Goal: Transaction & Acquisition: Purchase product/service

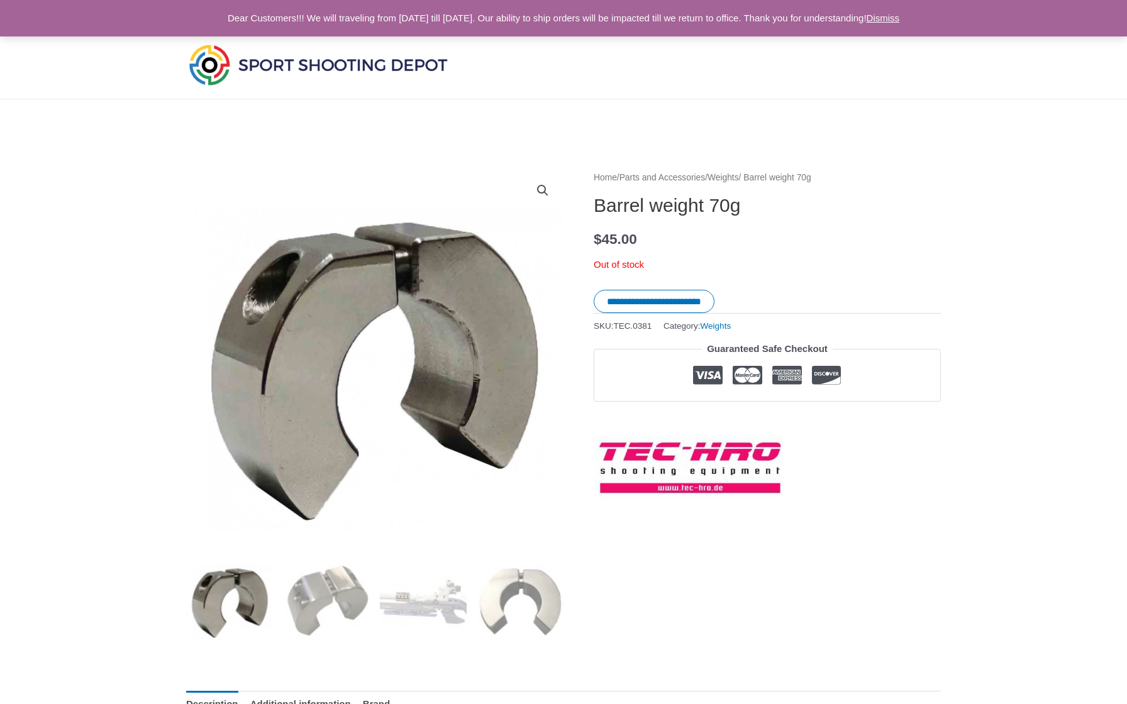
click at [756, 67] on div at bounding box center [824, 65] width 235 height 67
click at [594, 40] on div at bounding box center [440, 65] width 508 height 67
click at [379, 67] on img at bounding box center [318, 65] width 264 height 47
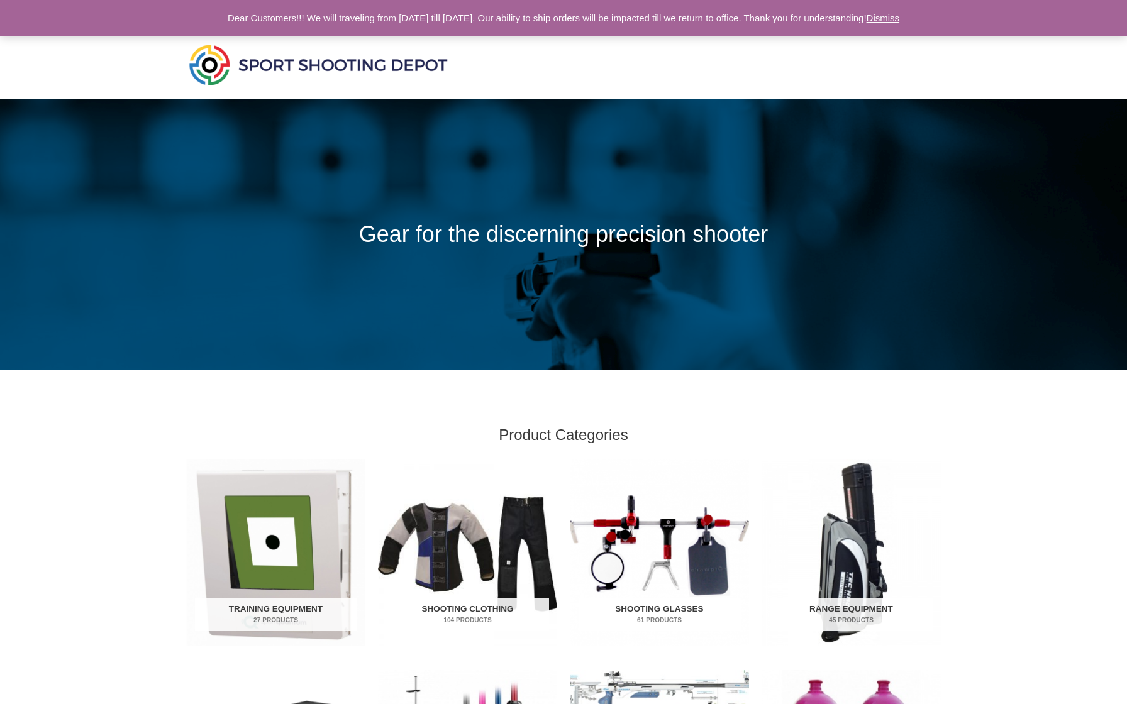
click at [898, 300] on span at bounding box center [563, 234] width 1127 height 270
click at [900, 15] on link "Dismiss" at bounding box center [882, 18] width 33 height 11
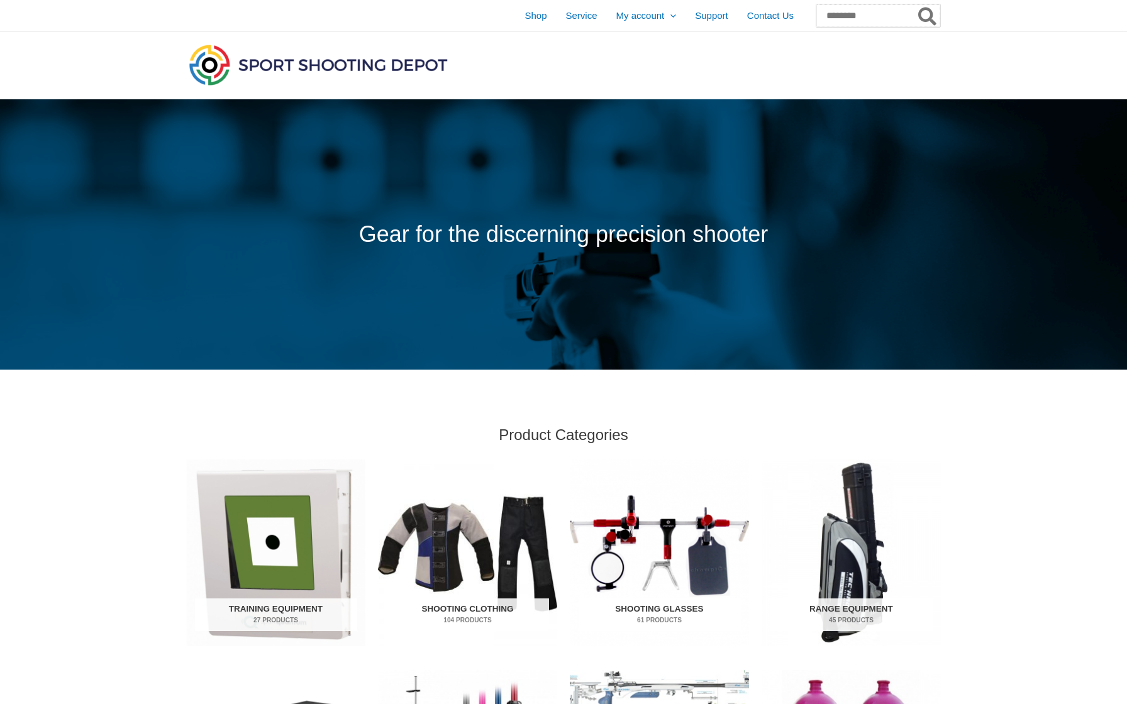
click at [825, 15] on input "Search for:" at bounding box center [878, 15] width 124 height 23
paste input "**********"
type input "**********"
click at [927, 16] on button "Search" at bounding box center [928, 15] width 25 height 23
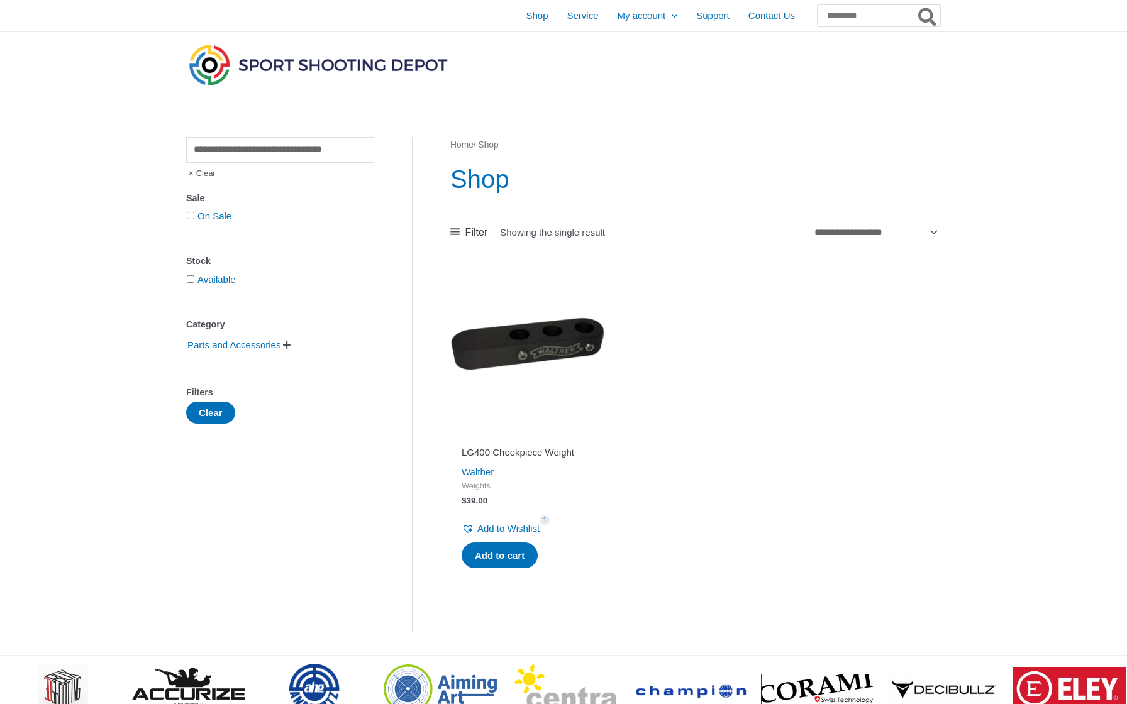
click at [535, 349] on img at bounding box center [527, 344] width 155 height 155
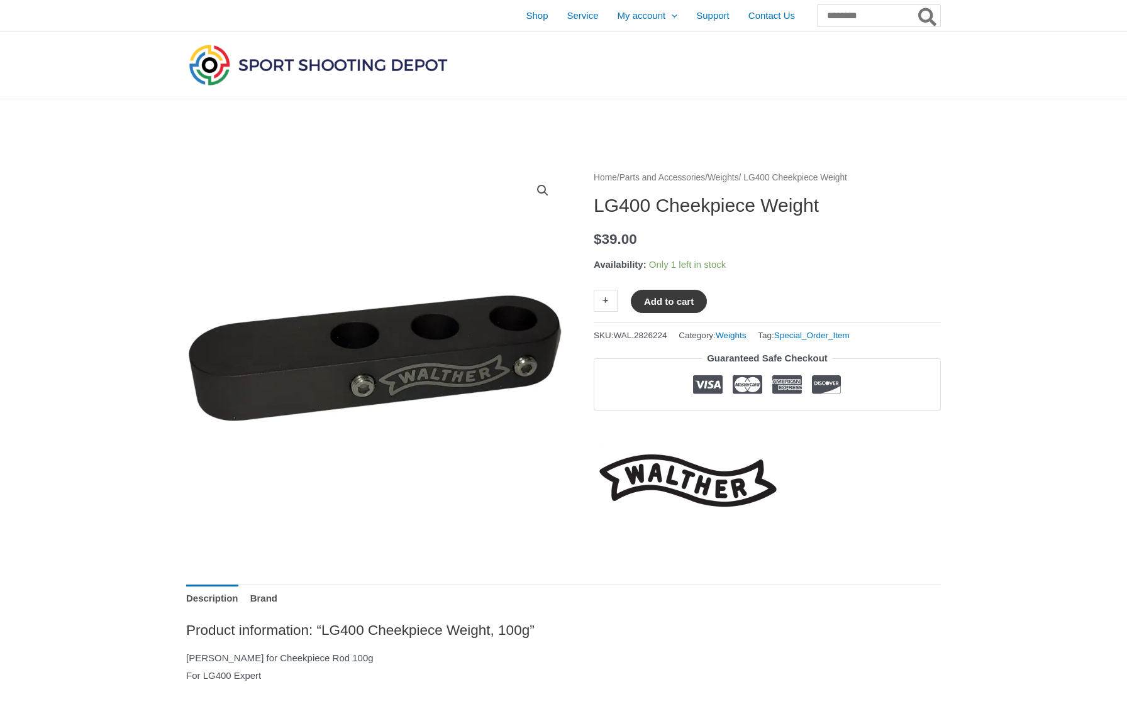
click at [661, 305] on button "Add to cart" at bounding box center [669, 301] width 76 height 23
click at [762, 304] on link "View cart" at bounding box center [744, 300] width 46 height 21
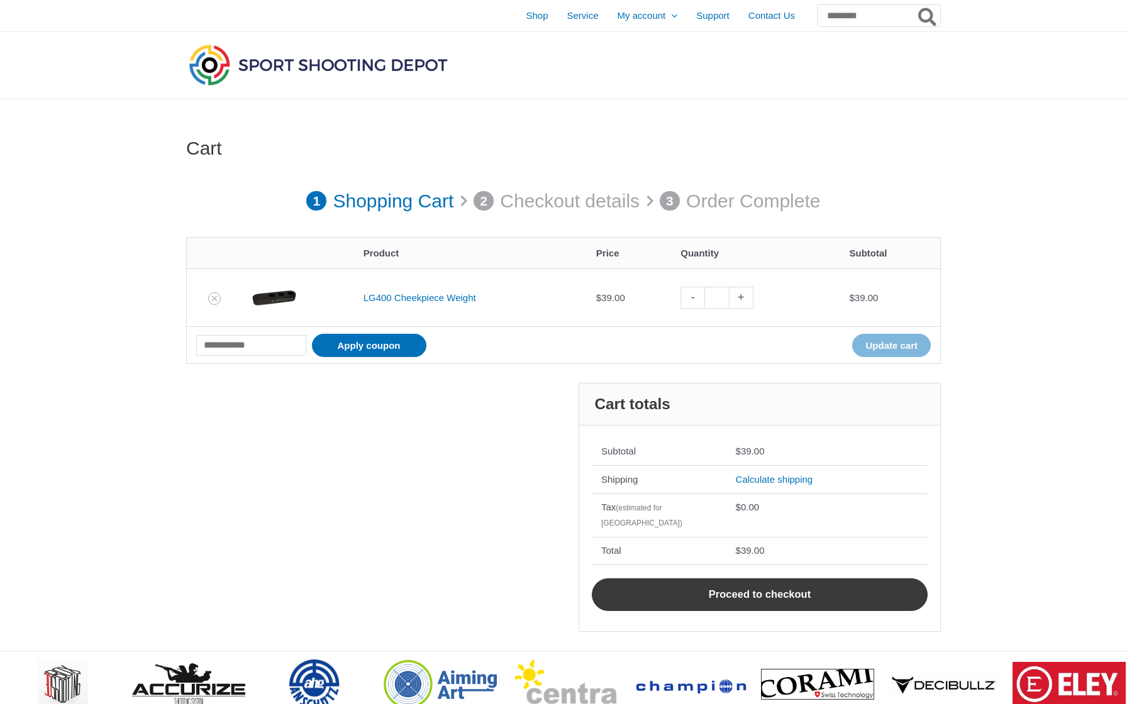
click at [755, 583] on link "Proceed to checkout" at bounding box center [760, 594] width 336 height 33
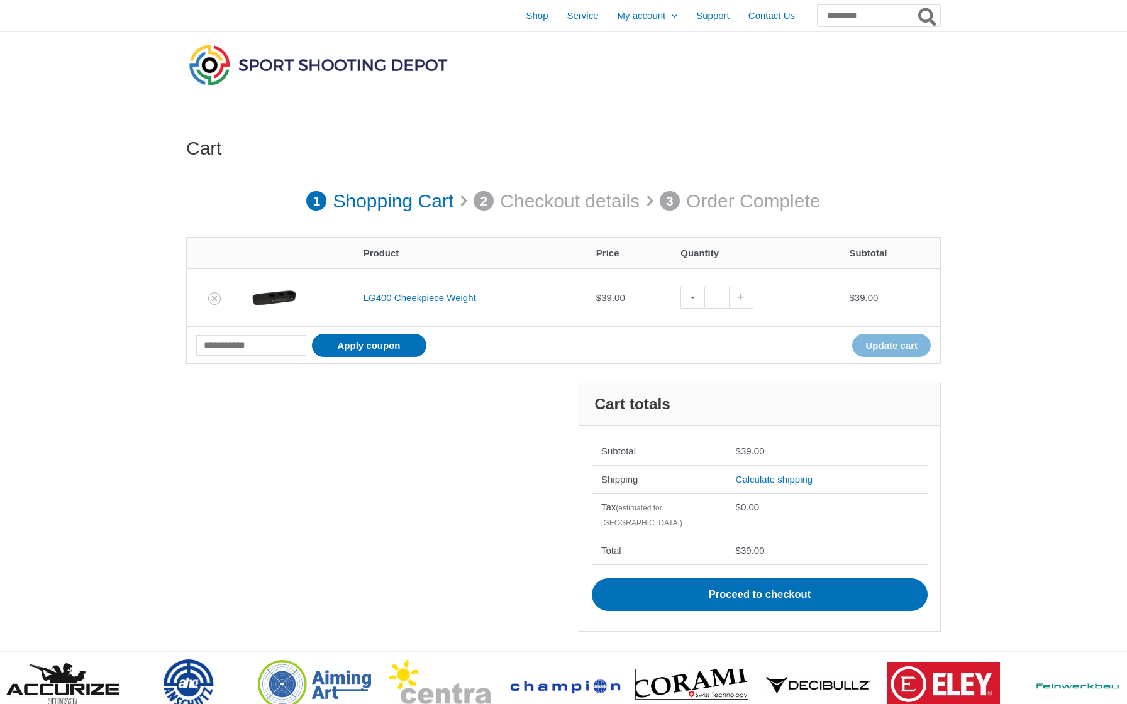
click at [746, 301] on link "+" at bounding box center [741, 298] width 24 height 22
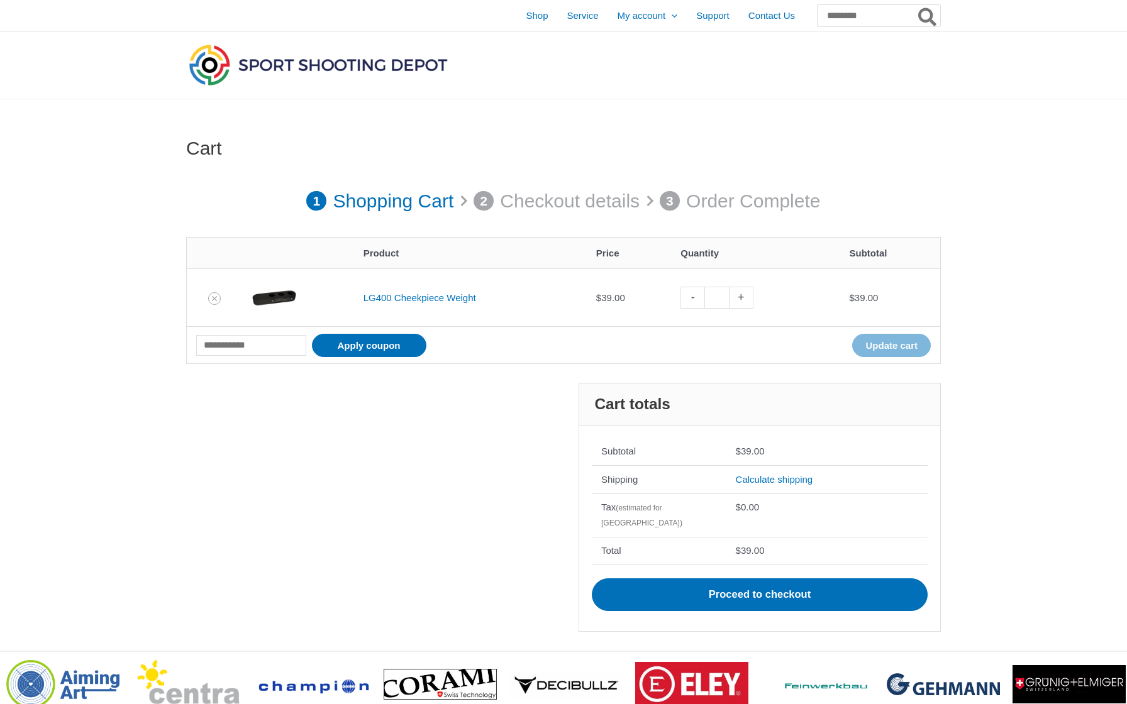
click at [749, 301] on link "+" at bounding box center [741, 298] width 24 height 22
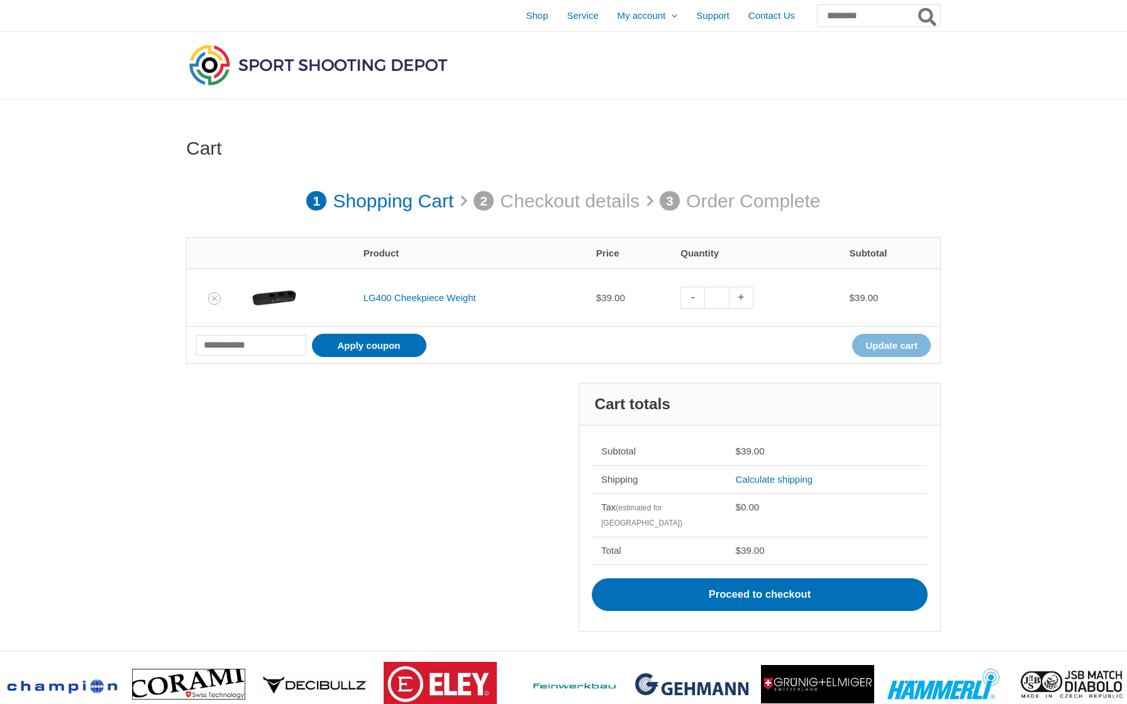
click at [273, 291] on img at bounding box center [274, 298] width 44 height 44
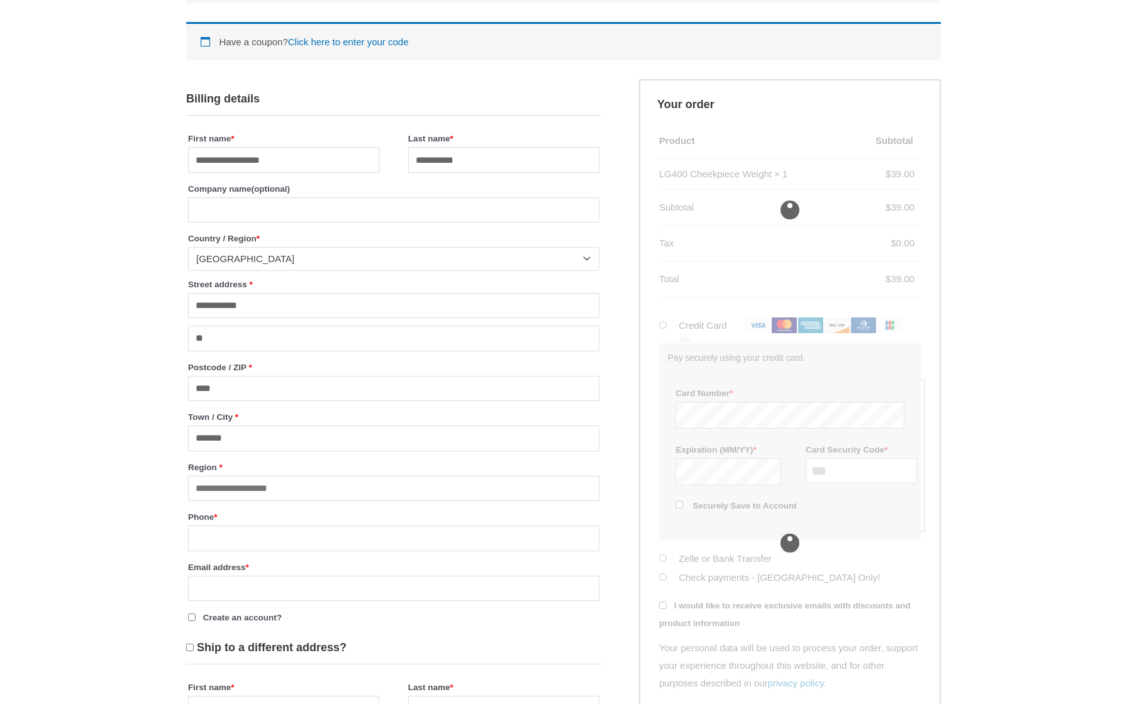
scroll to position [267, 0]
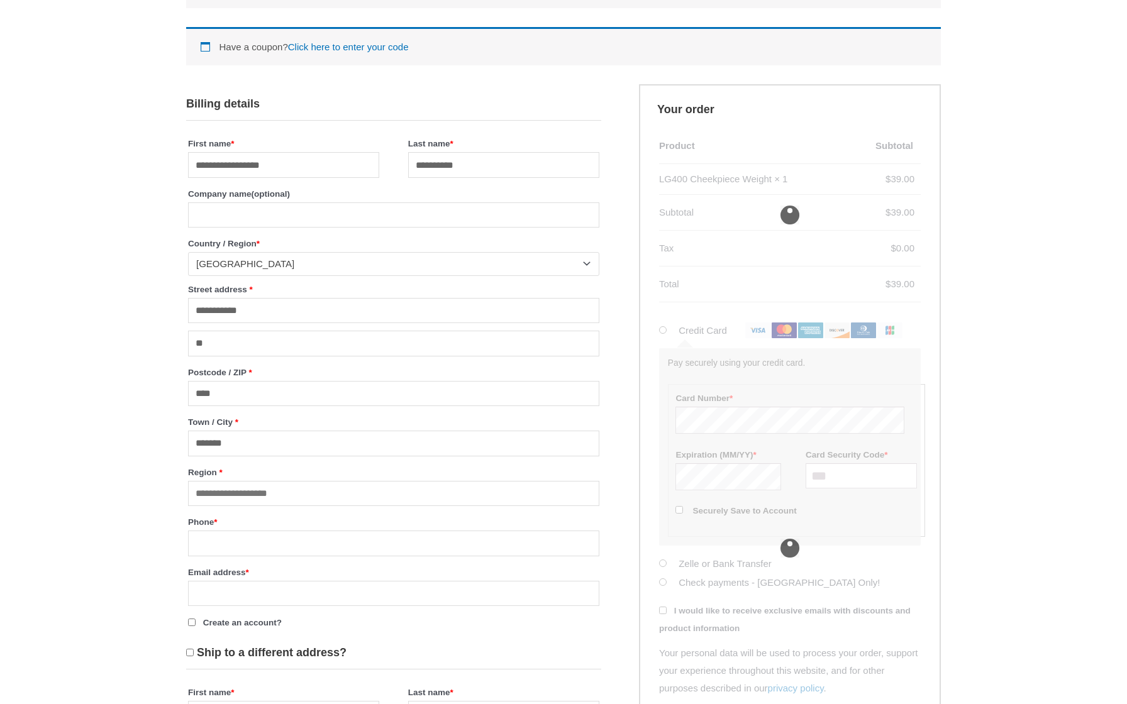
click at [265, 265] on span "[GEOGRAPHIC_DATA]" at bounding box center [388, 264] width 384 height 13
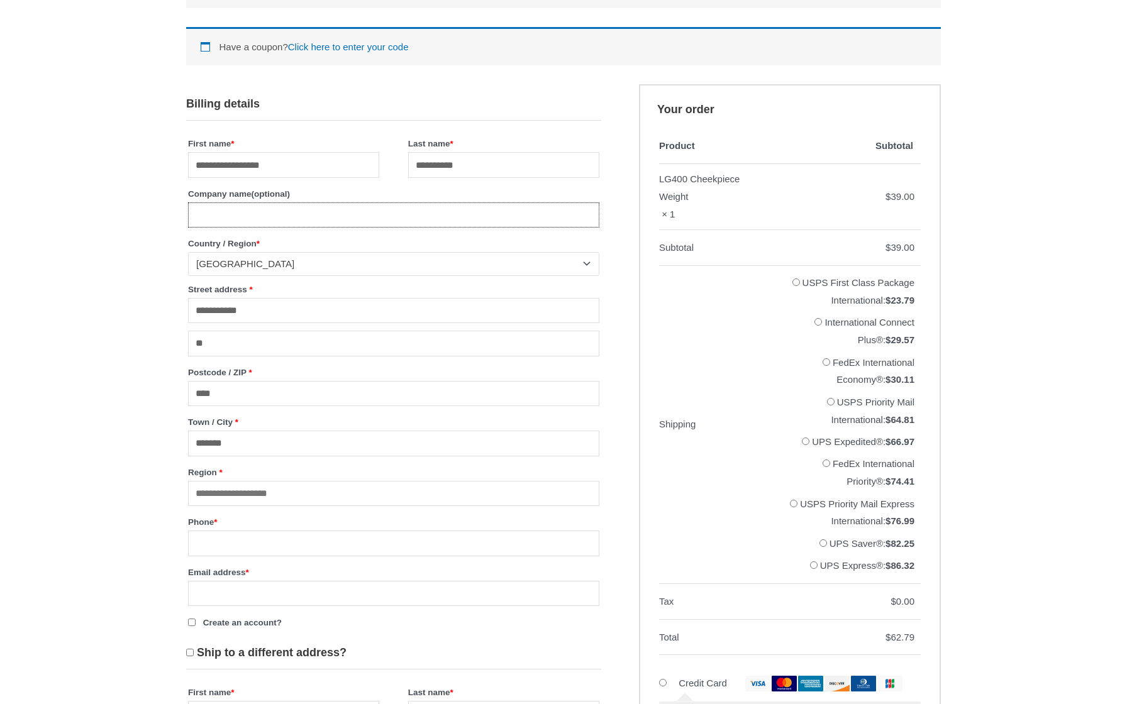
scroll to position [310, 0]
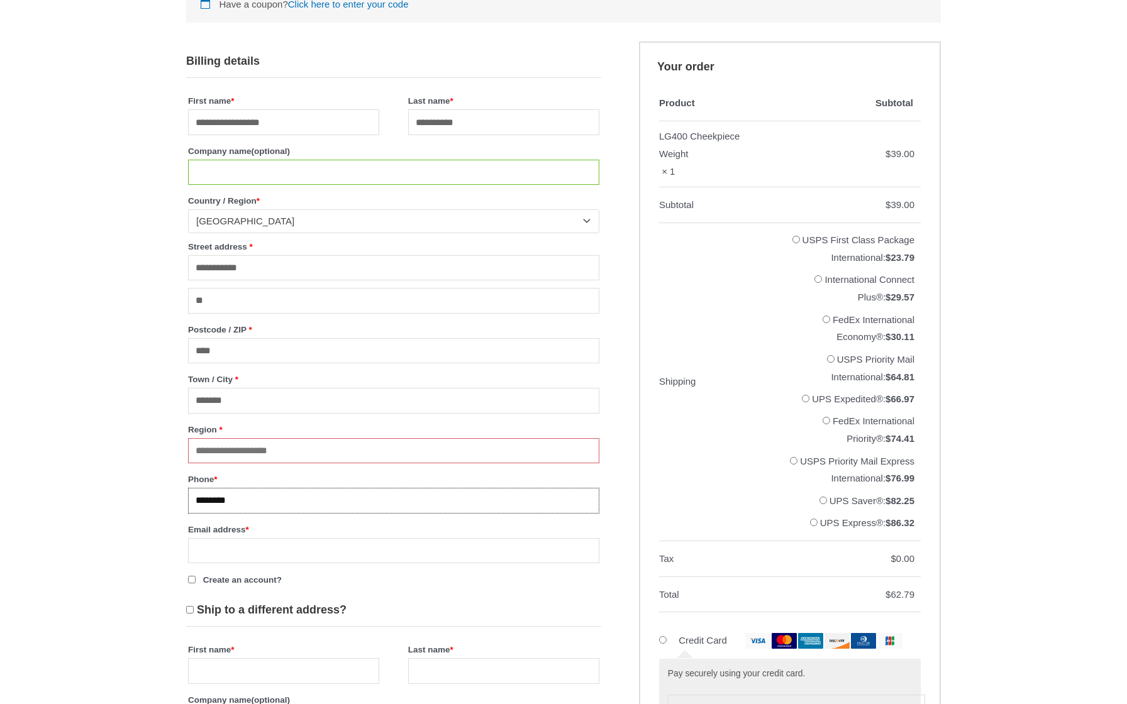
type input "********"
type input "**********"
click at [242, 457] on input "Region *" at bounding box center [393, 451] width 411 height 26
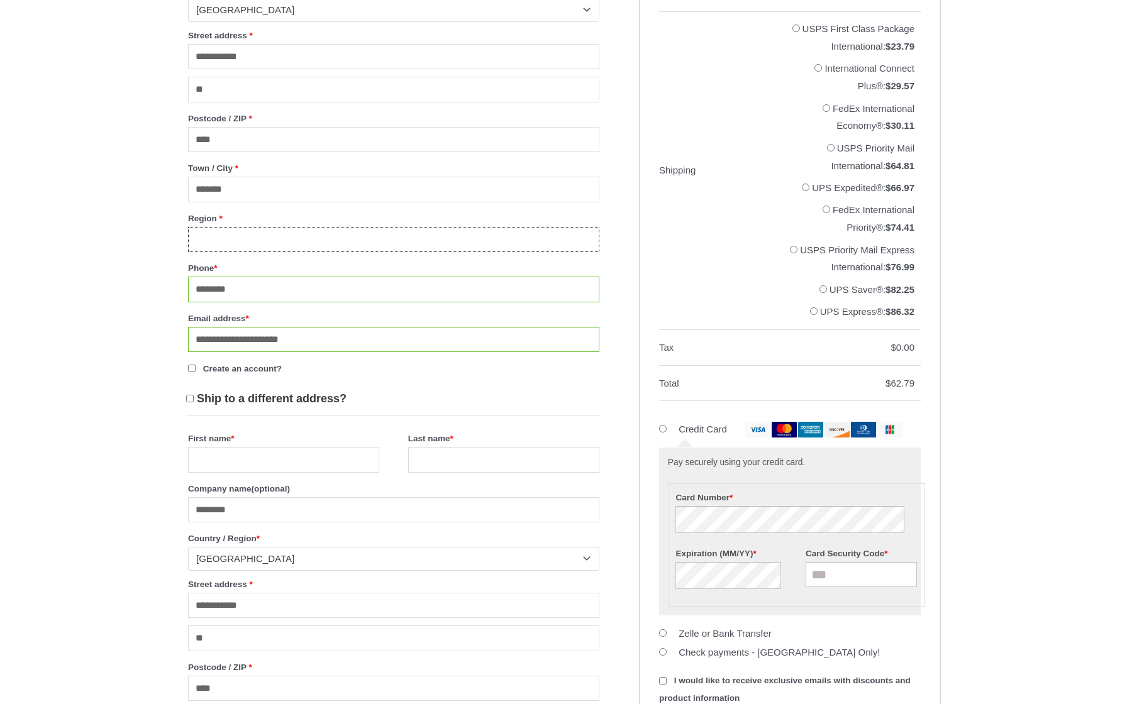
scroll to position [522, 0]
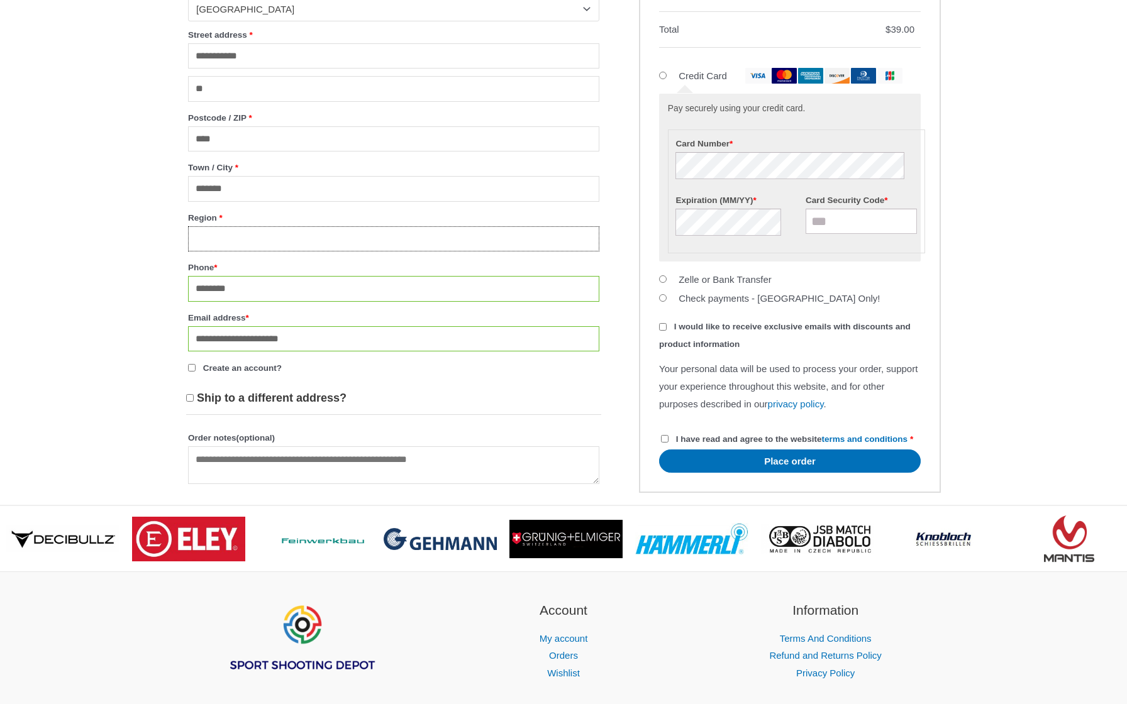
click at [292, 244] on input "Region *" at bounding box center [393, 239] width 411 height 26
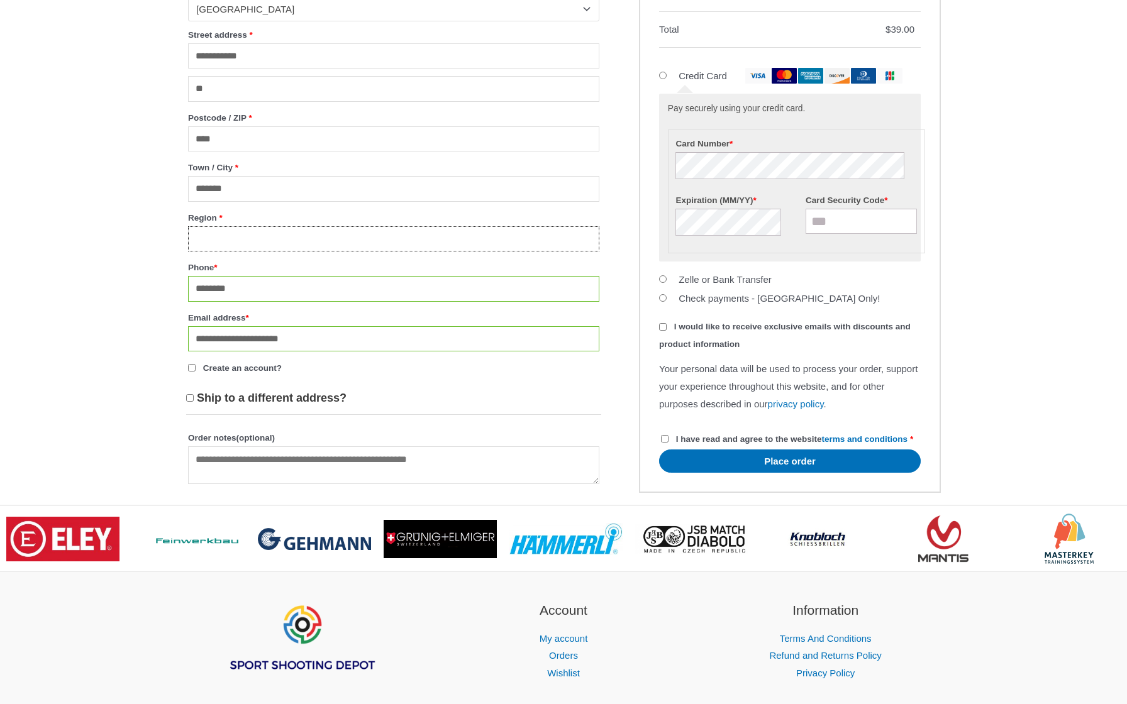
paste input "**********"
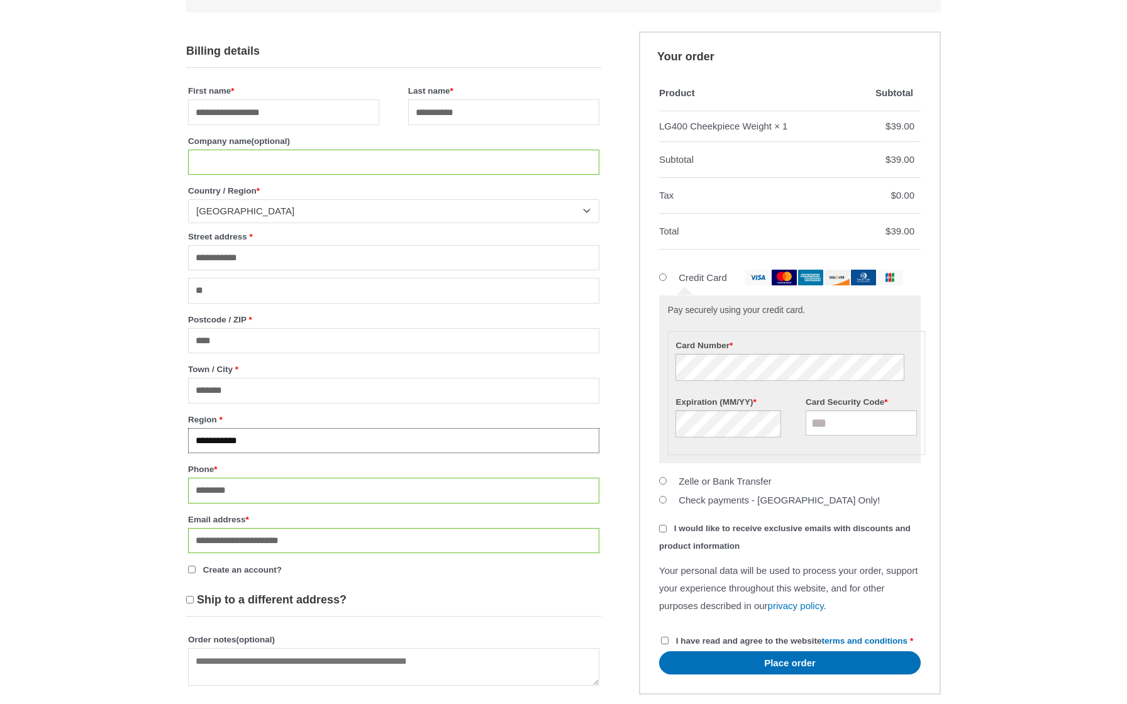
scroll to position [298, 0]
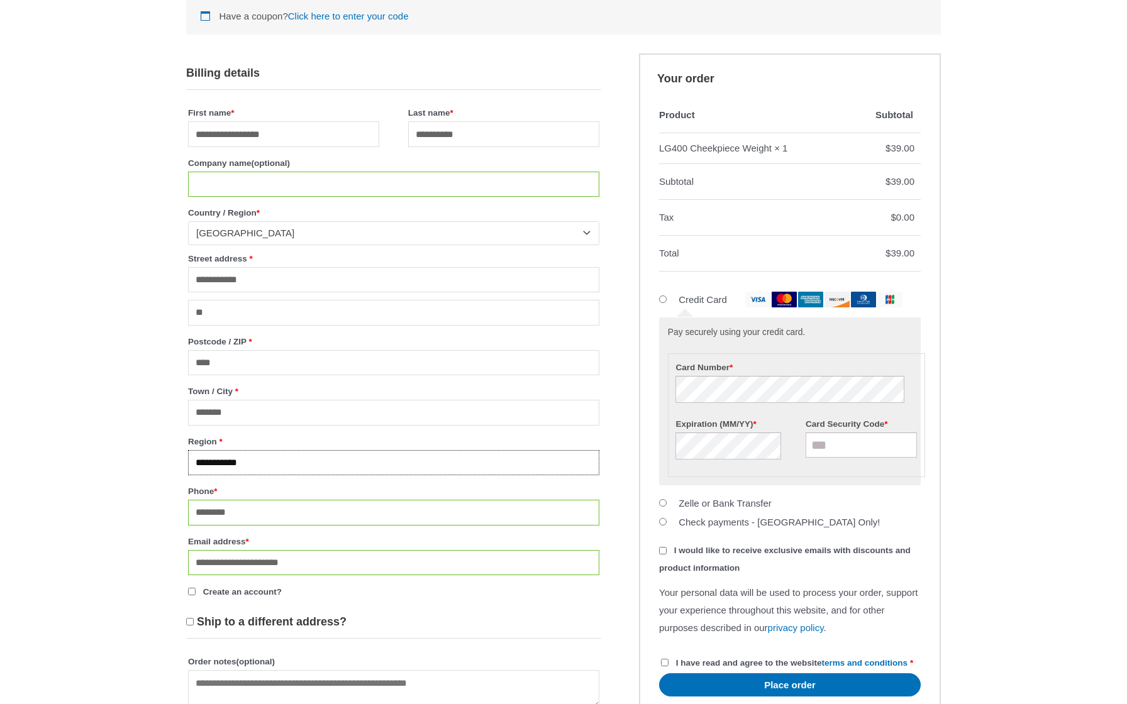
type input "**********"
click at [226, 177] on input "Company name (optional)" at bounding box center [393, 185] width 411 height 26
paste input "**********"
type input "**********"
click at [57, 284] on div "**********" at bounding box center [563, 264] width 1127 height 927
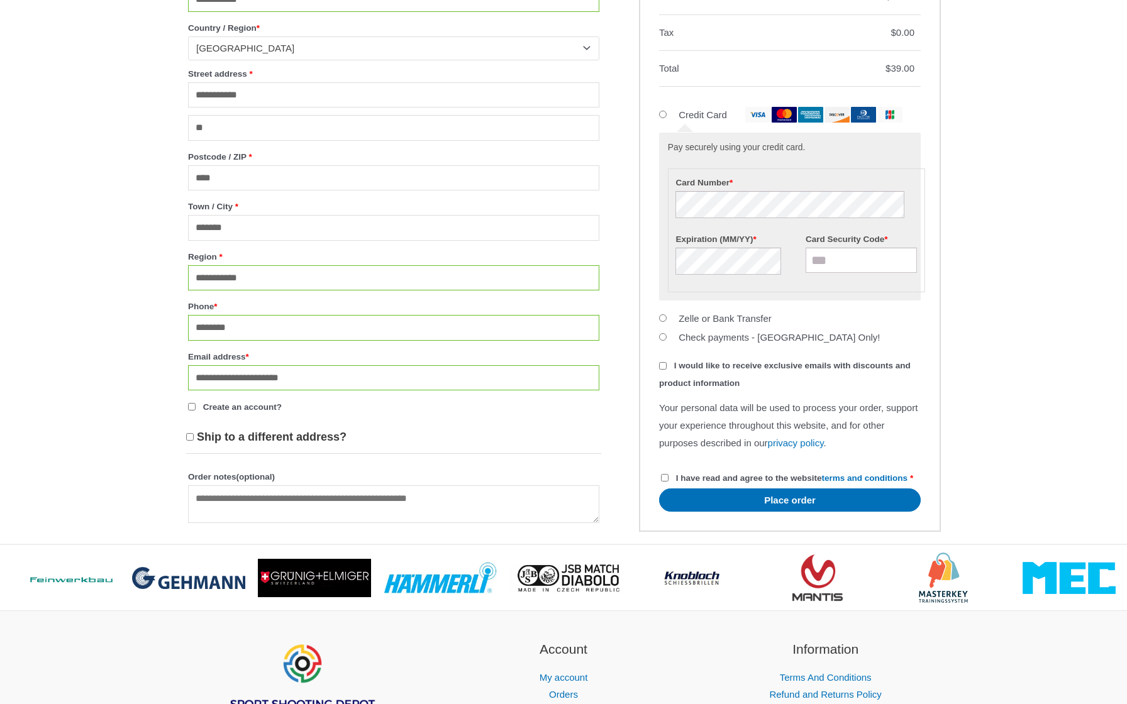
scroll to position [485, 0]
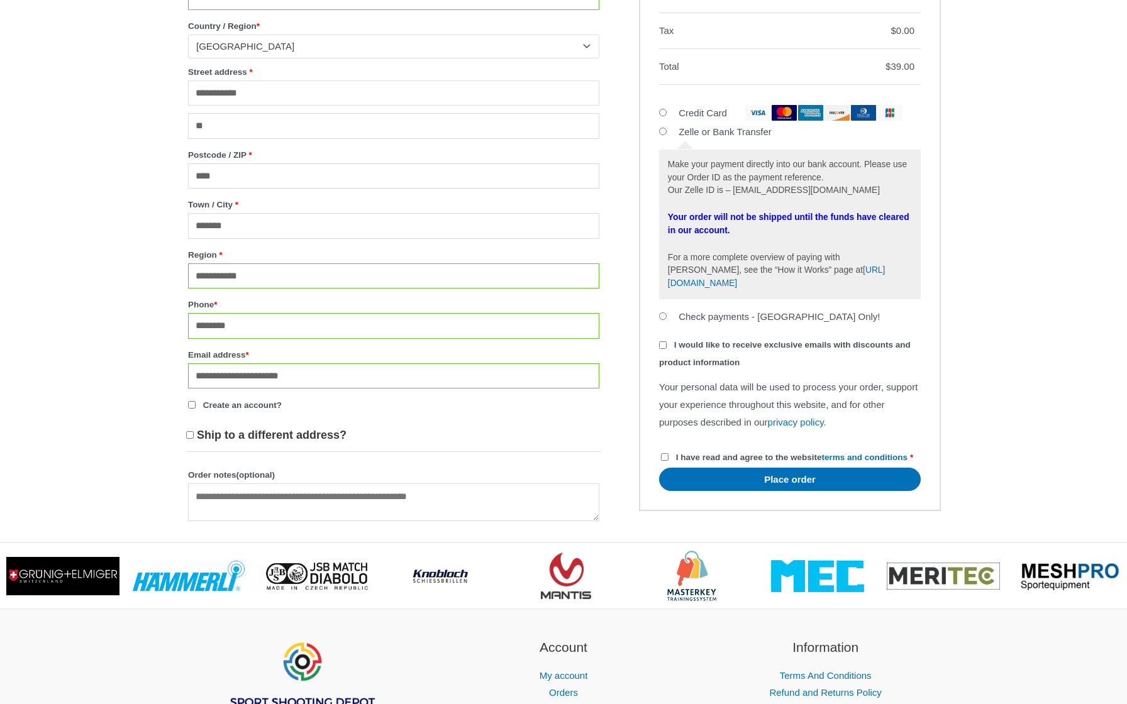
click at [658, 109] on div "Product Subtotal LG400 Cheekpiece Weight × 1 $ 39.00 Subtotal $ 39.00 Tax $ 0.0…" at bounding box center [790, 211] width 302 height 600
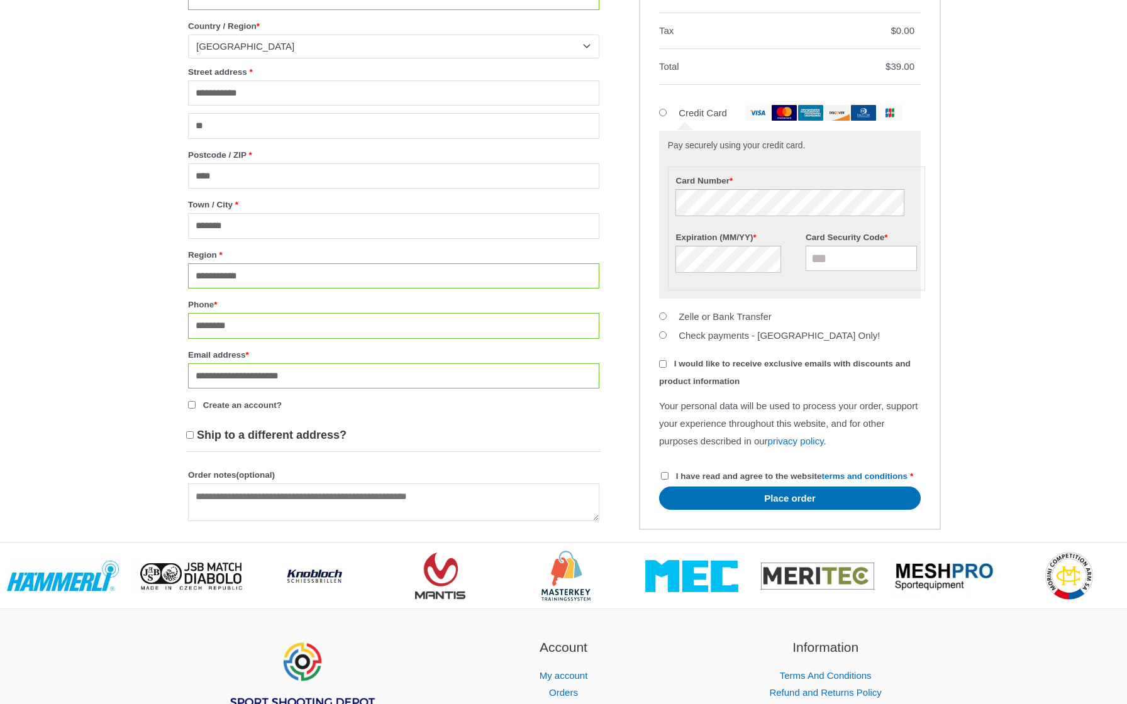
click at [895, 338] on li "Check payments - USA Only! Please send a check to: Sport Shooting Depot LLC 292…" at bounding box center [790, 335] width 262 height 19
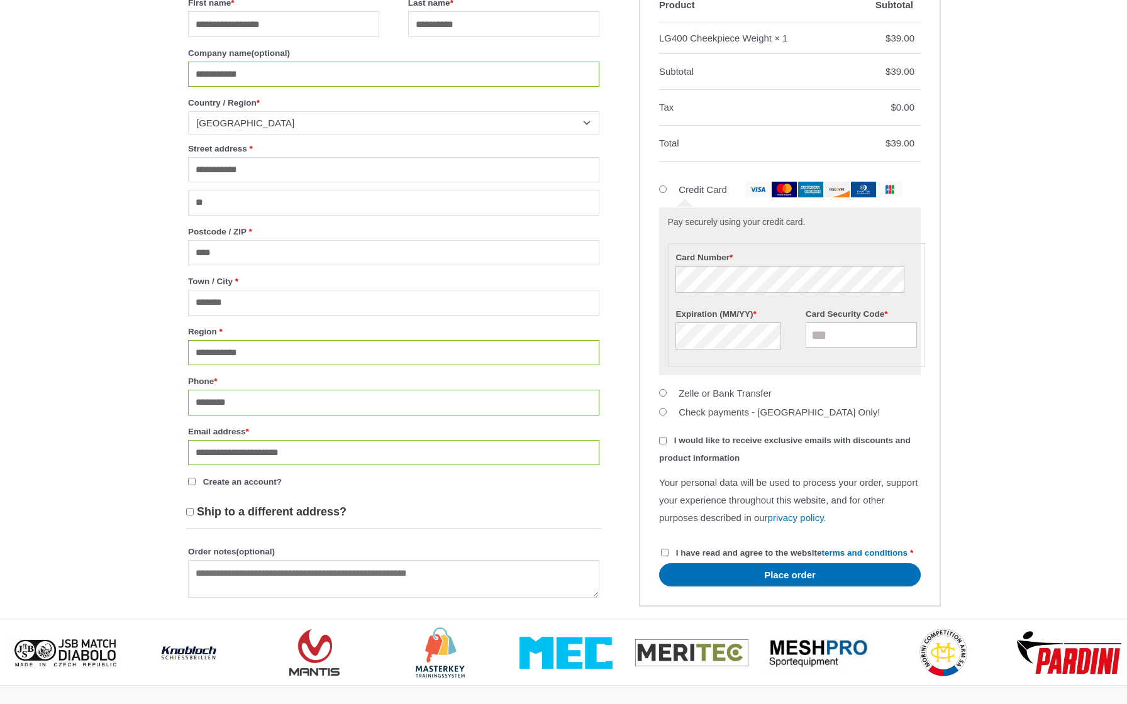
scroll to position [411, 0]
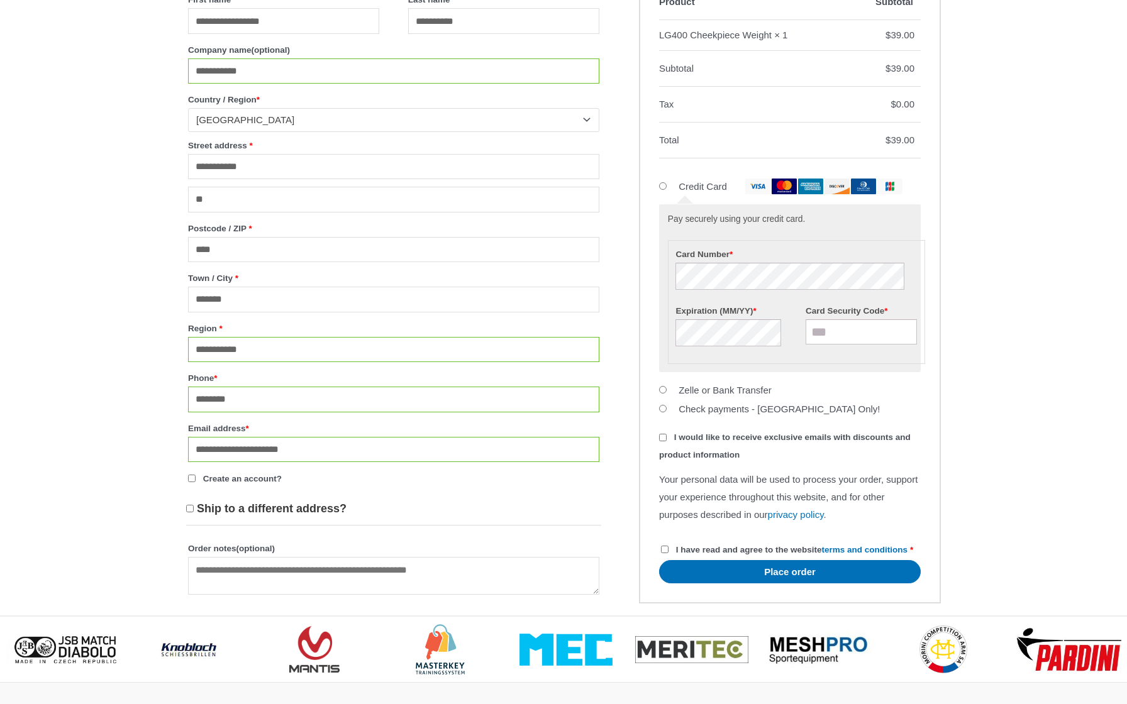
click at [669, 545] on label "I have read and agree to the website terms and conditions *" at bounding box center [787, 549] width 252 height 9
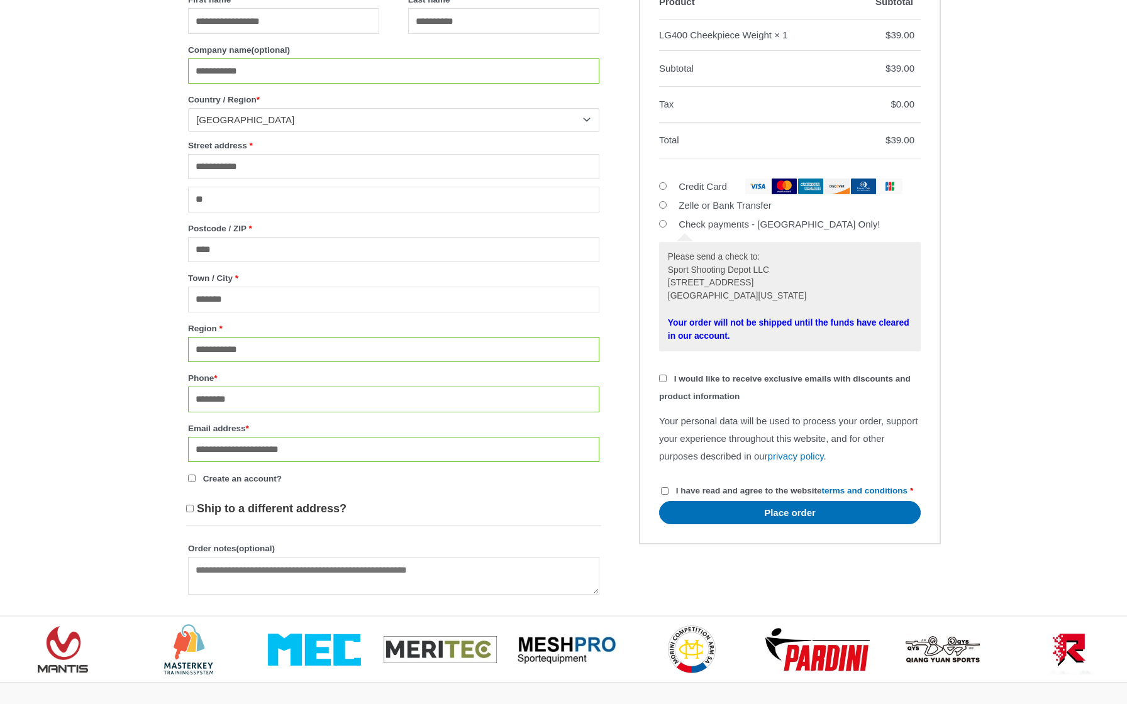
click at [667, 220] on li "Check payments - USA Only! Please send a check to: Sport Shooting Depot LLC 292…" at bounding box center [790, 287] width 262 height 145
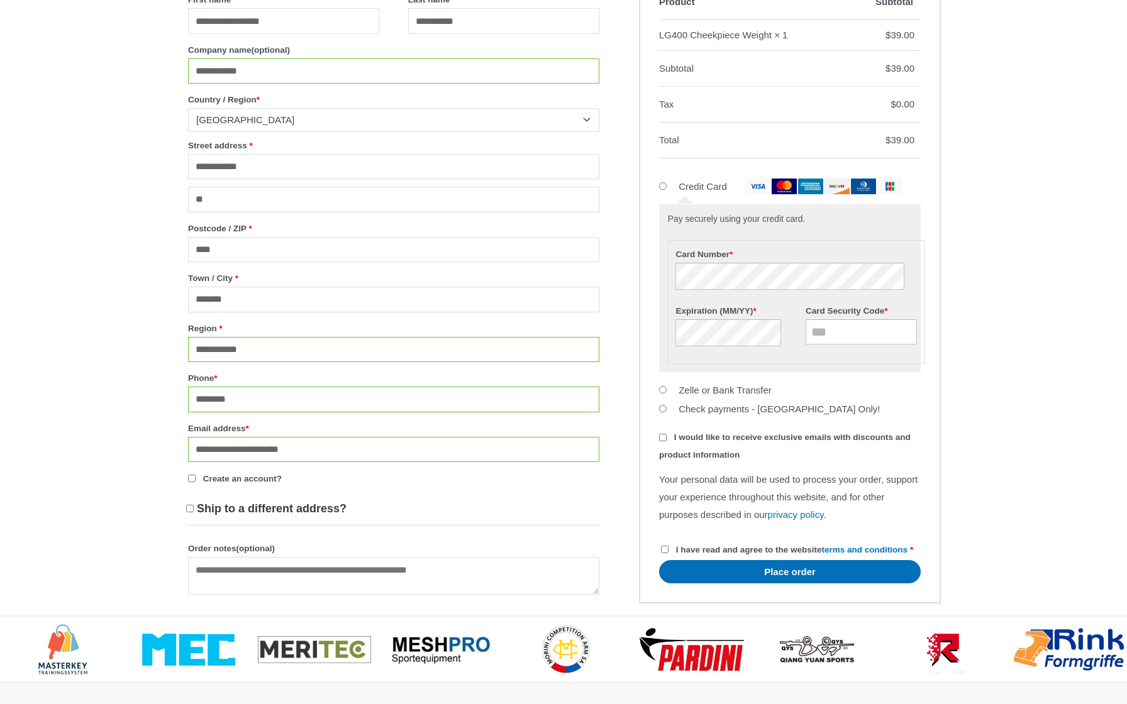
click at [756, 560] on p "I have read and agree to the website terms and conditions *" at bounding box center [790, 549] width 262 height 21
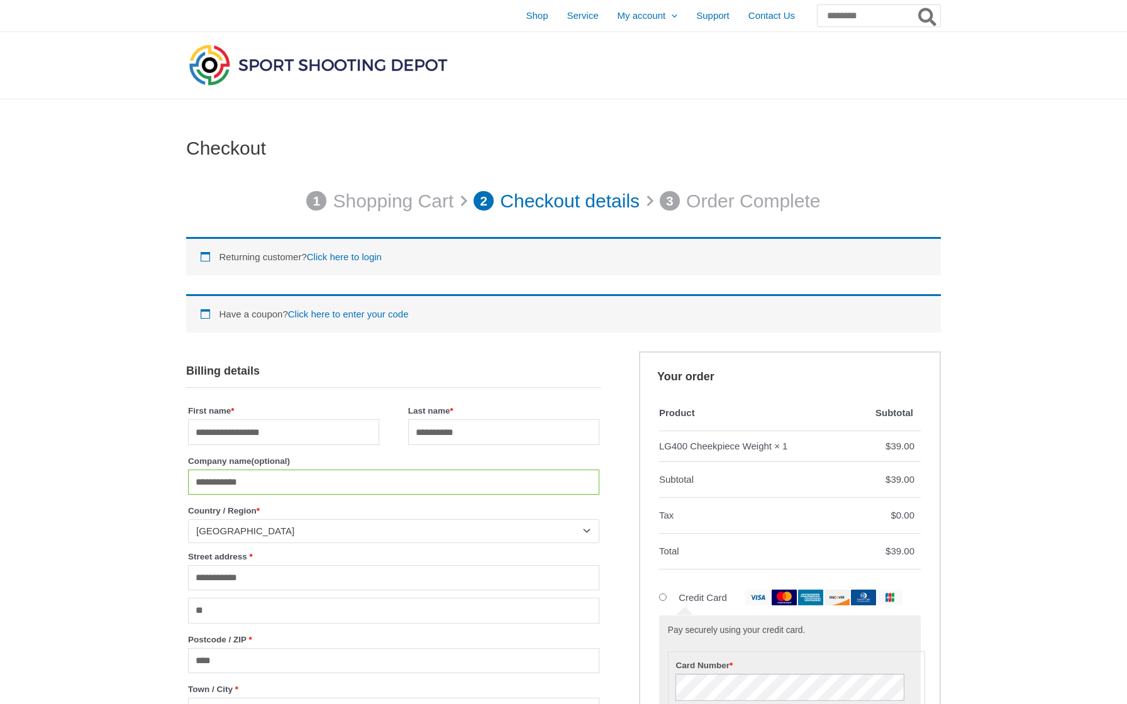
scroll to position [0, 0]
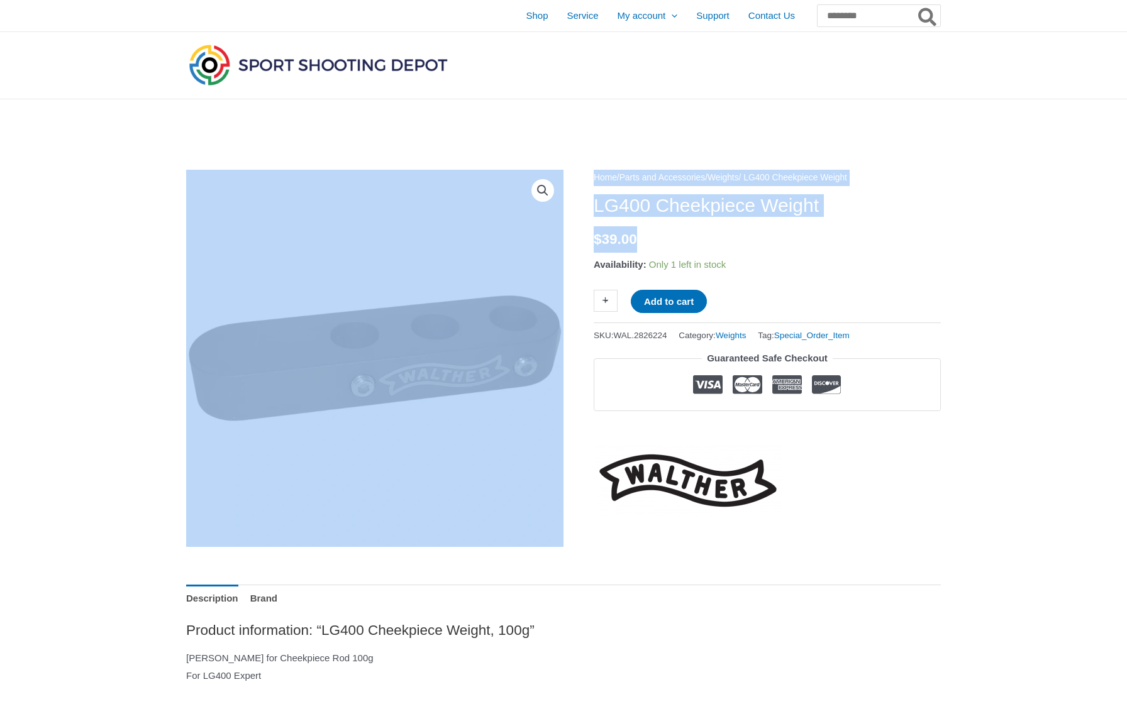
drag, startPoint x: 593, startPoint y: 238, endPoint x: 683, endPoint y: 238, distance: 90.5
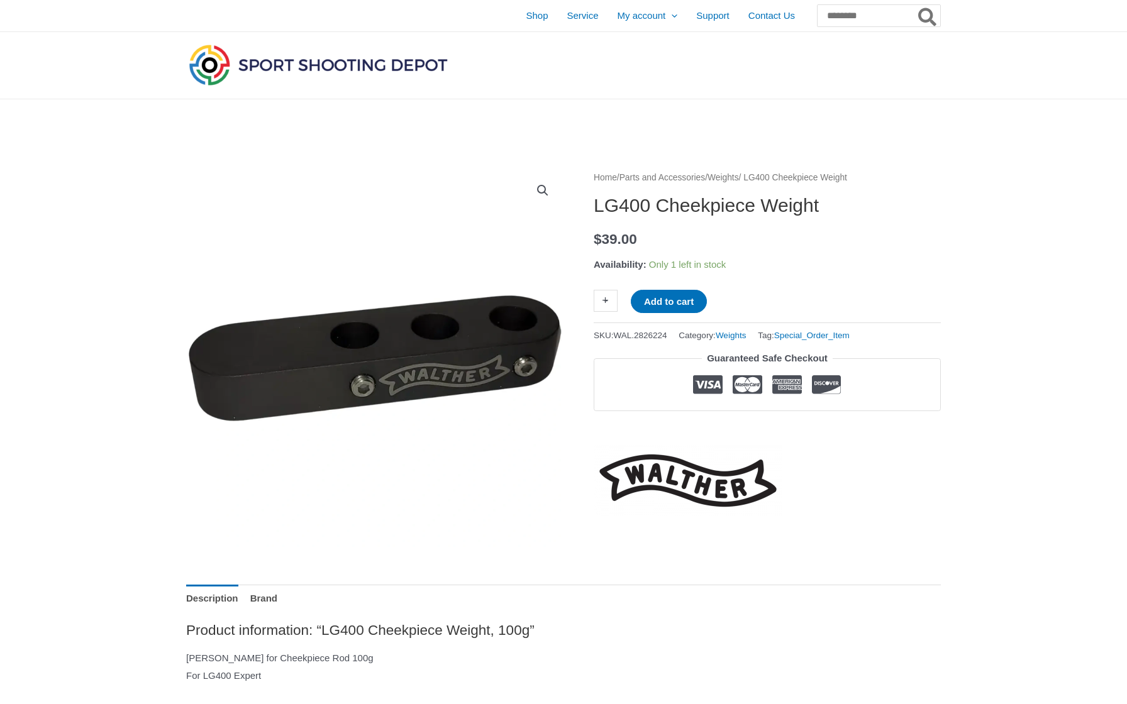
click at [680, 244] on p "$ 39.00" at bounding box center [767, 239] width 347 height 26
drag, startPoint x: 665, startPoint y: 241, endPoint x: 594, endPoint y: 241, distance: 71.1
click at [594, 241] on p "$ 39.00" at bounding box center [767, 239] width 347 height 26
copy bdi "$ 39.00"
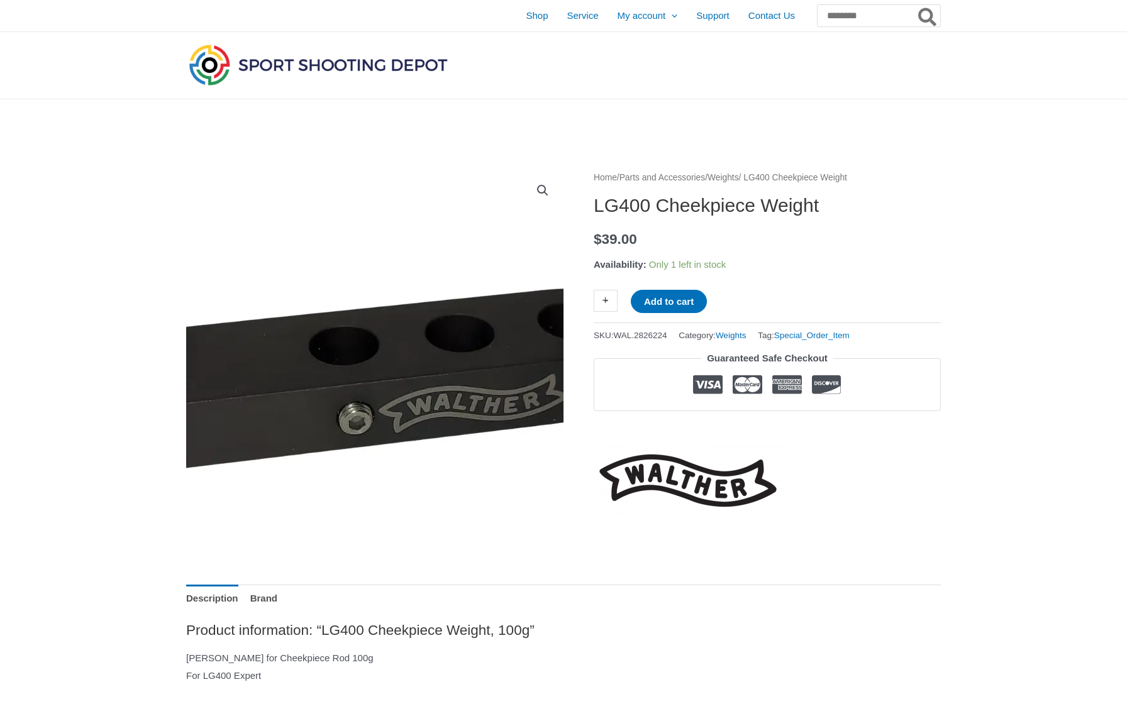
click at [367, 393] on img at bounding box center [379, 335] width 629 height 629
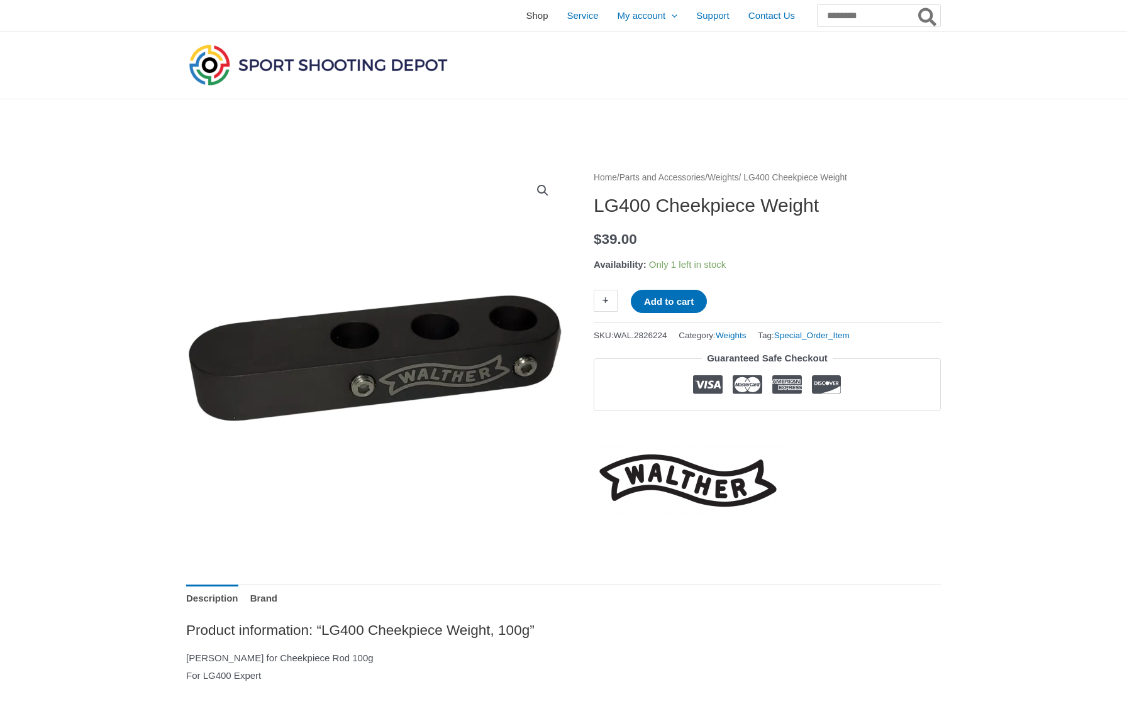
click at [526, 11] on span "Shop" at bounding box center [537, 15] width 22 height 31
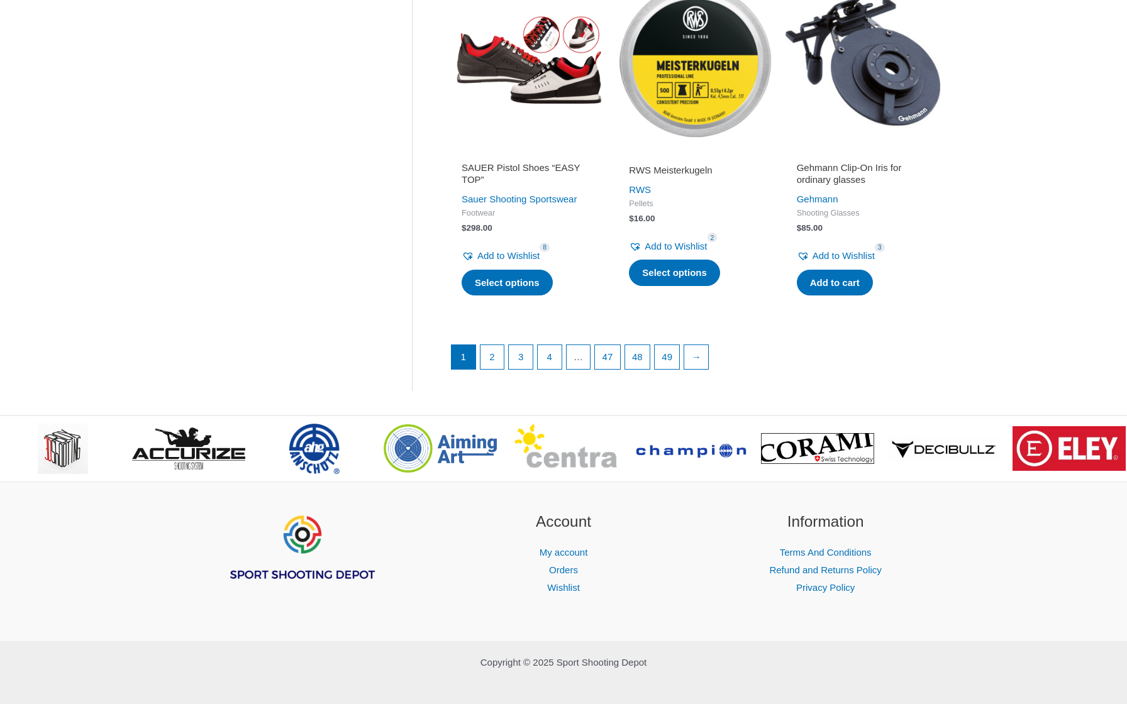
scroll to position [1681, 0]
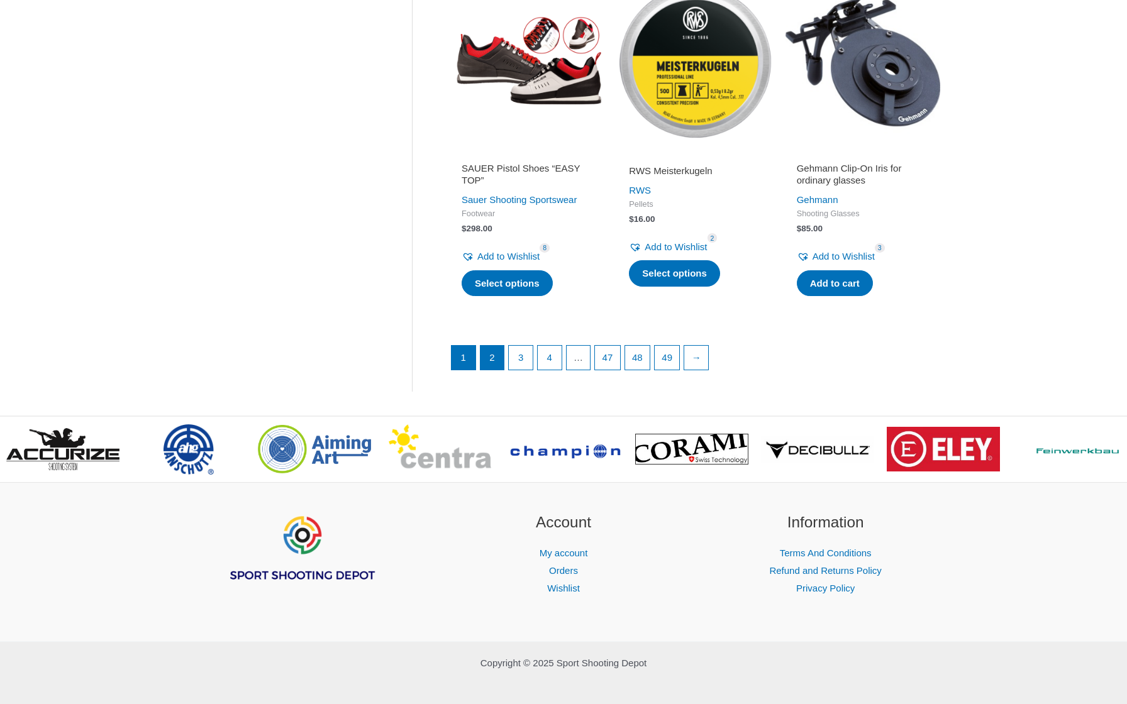
click at [493, 346] on link "2" at bounding box center [492, 358] width 24 height 24
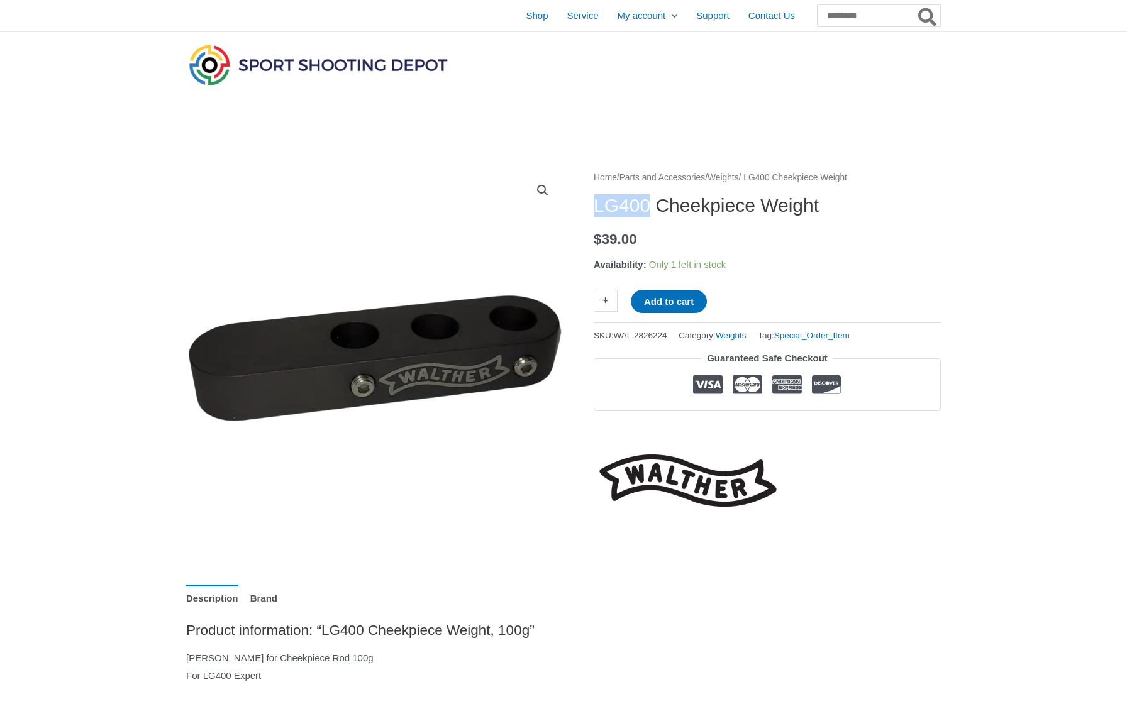
drag, startPoint x: 594, startPoint y: 208, endPoint x: 658, endPoint y: 210, distance: 64.2
click at [658, 210] on h1 "LG400 Cheekpiece Weight" at bounding box center [767, 205] width 347 height 23
copy h1 "LG400"
click at [828, 14] on input "Search for:" at bounding box center [878, 15] width 124 height 23
paste input "*****"
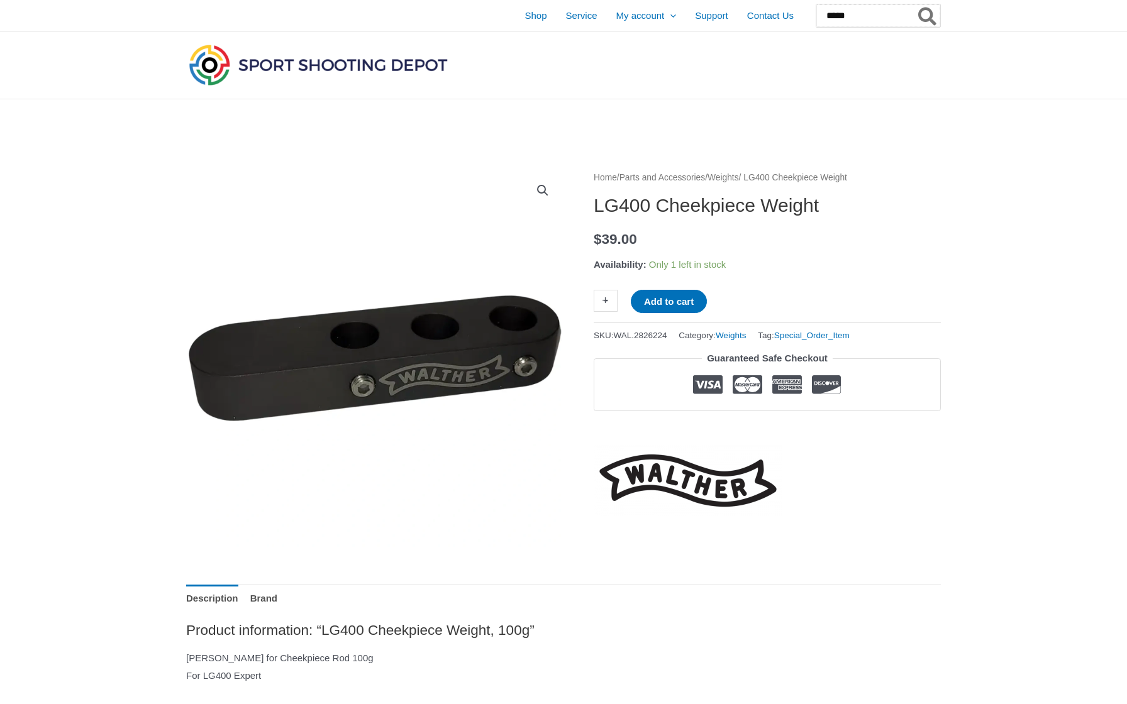
type input "*****"
click at [927, 16] on button "Search" at bounding box center [928, 15] width 25 height 23
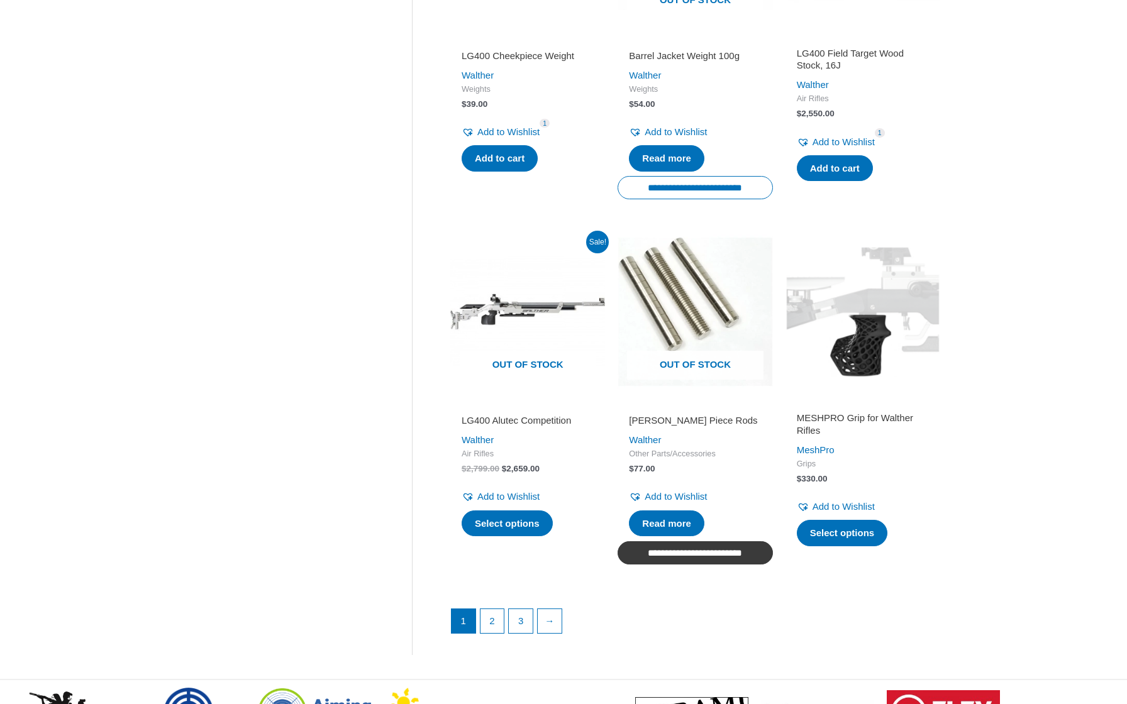
scroll to position [1511, 0]
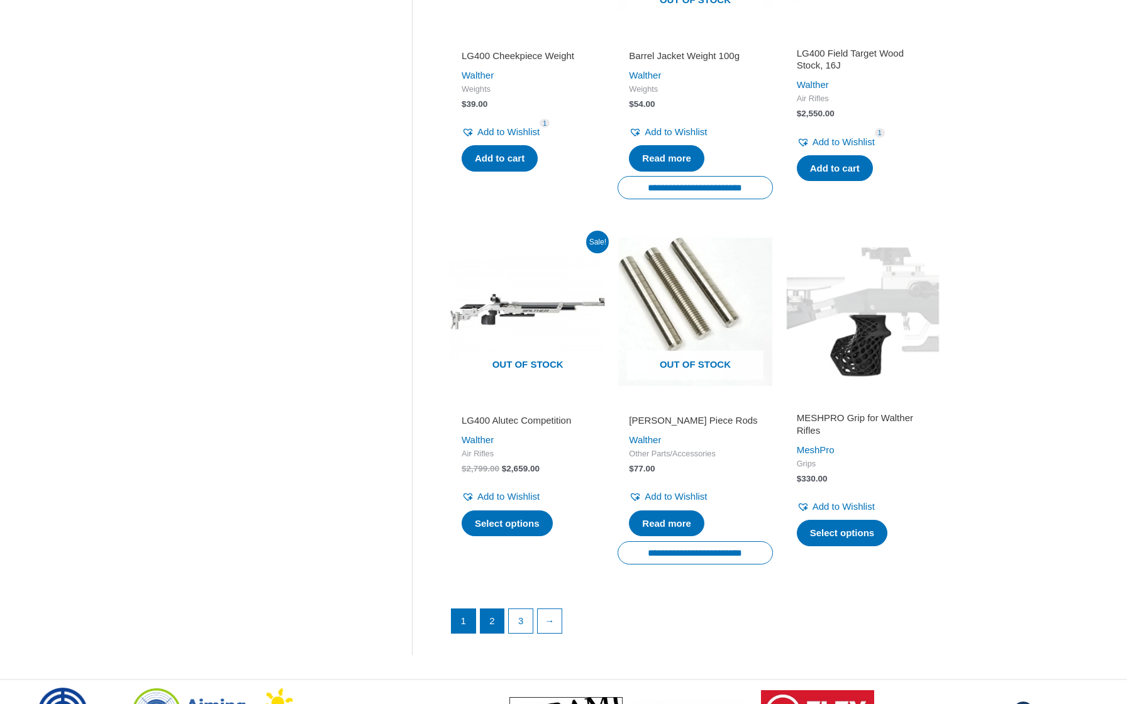
click at [493, 609] on link "2" at bounding box center [492, 621] width 24 height 24
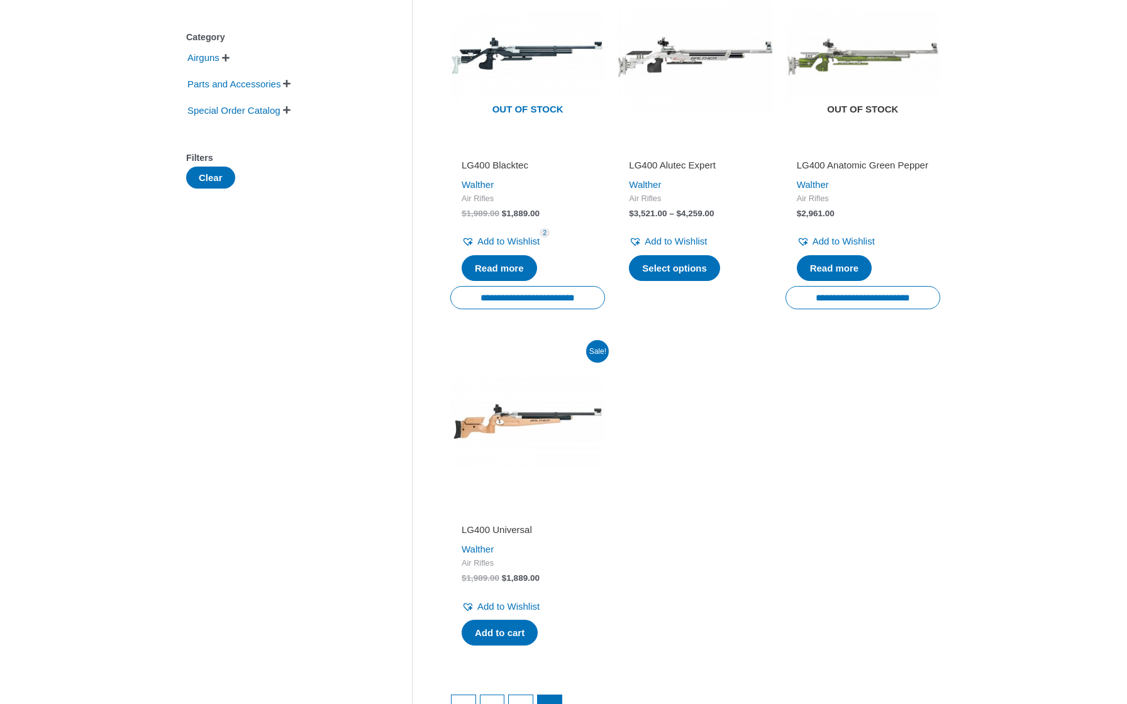
scroll to position [287, 0]
click at [856, 53] on img at bounding box center [862, 57] width 155 height 155
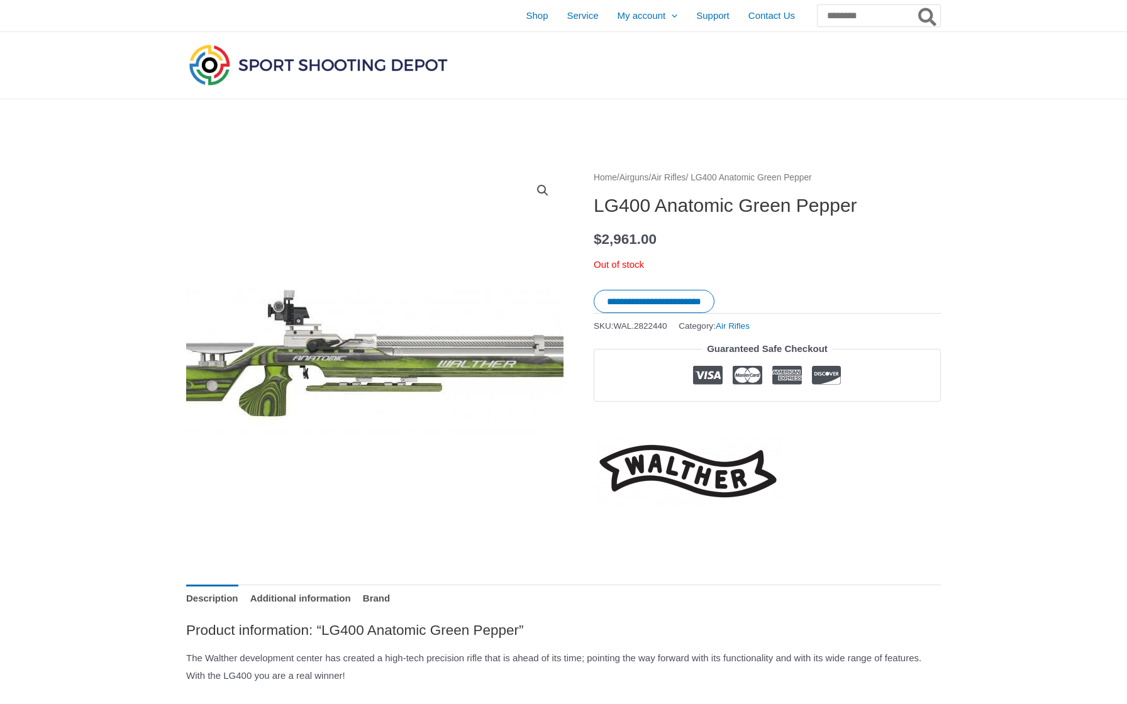
click at [296, 377] on img at bounding box center [421, 360] width 597 height 352
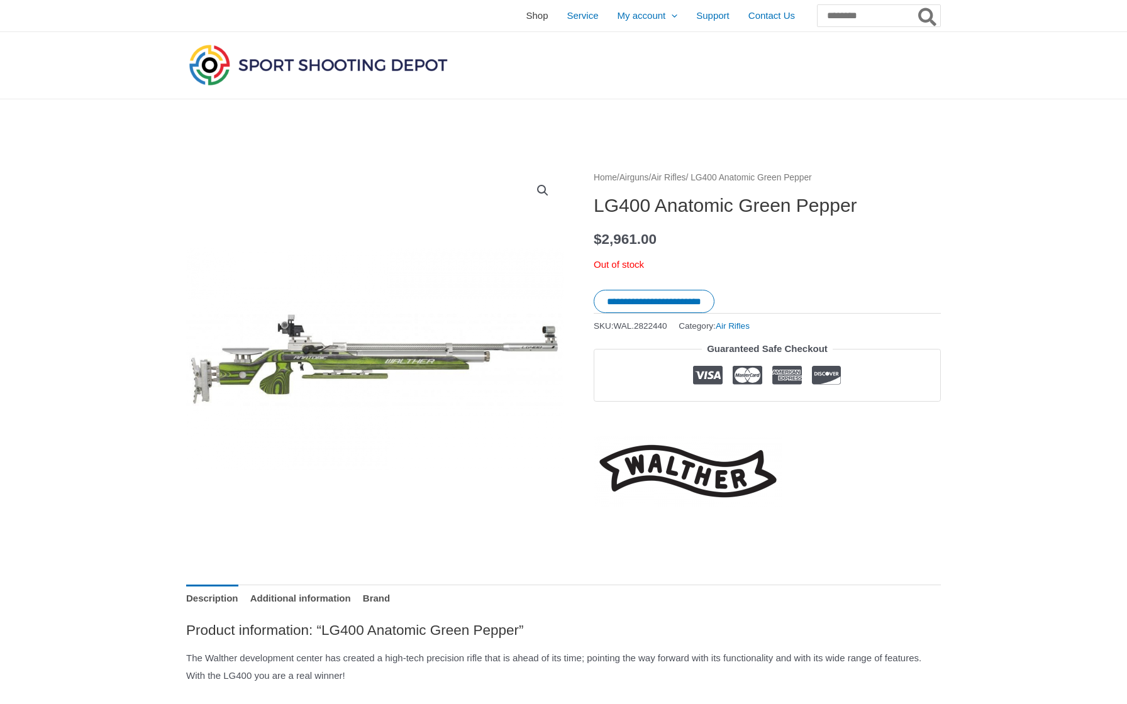
click at [526, 8] on span "Shop" at bounding box center [537, 15] width 22 height 31
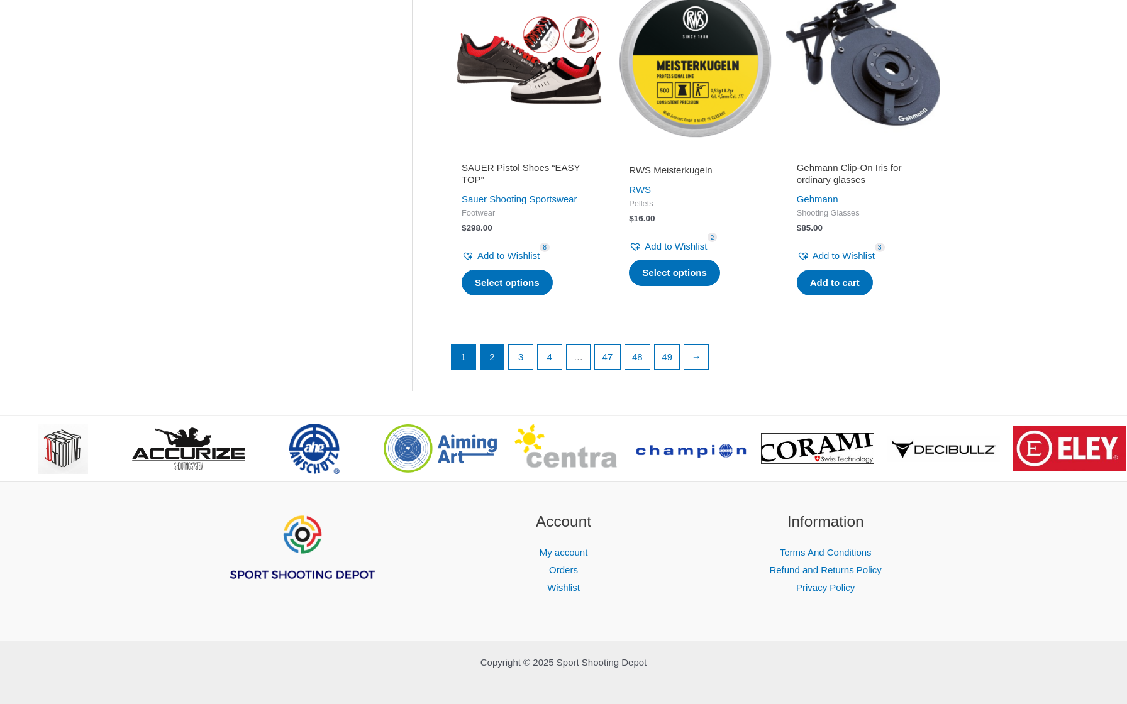
scroll to position [1681, 0]
click at [491, 346] on link "2" at bounding box center [492, 358] width 24 height 24
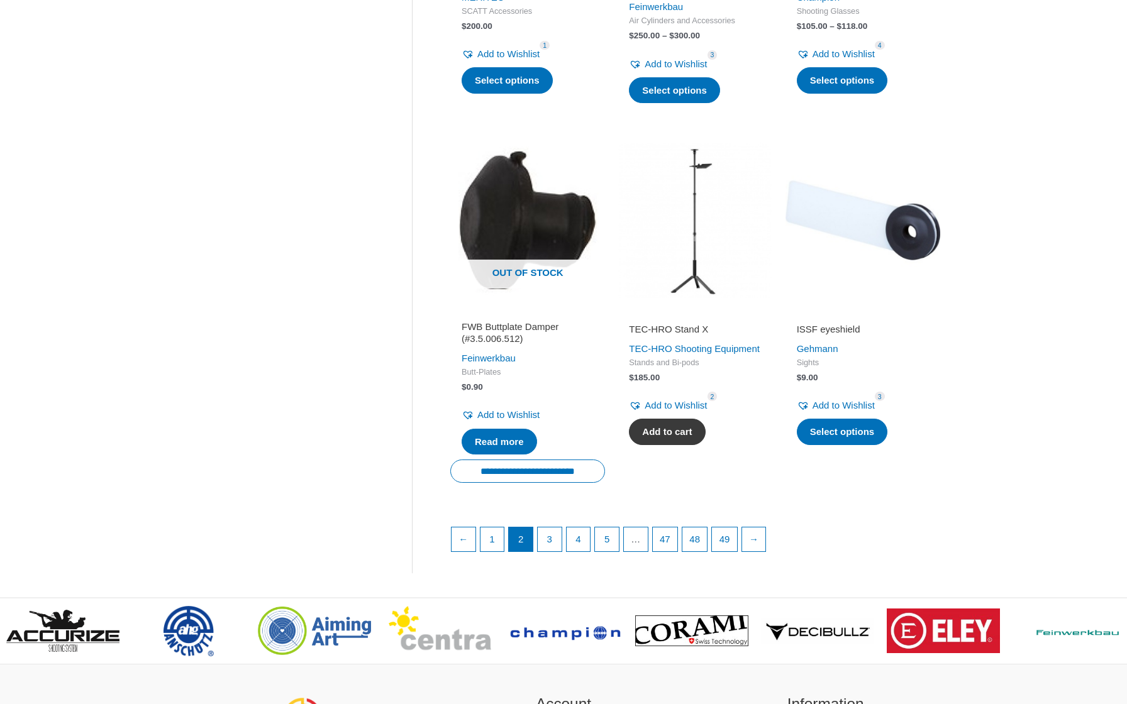
scroll to position [1518, 0]
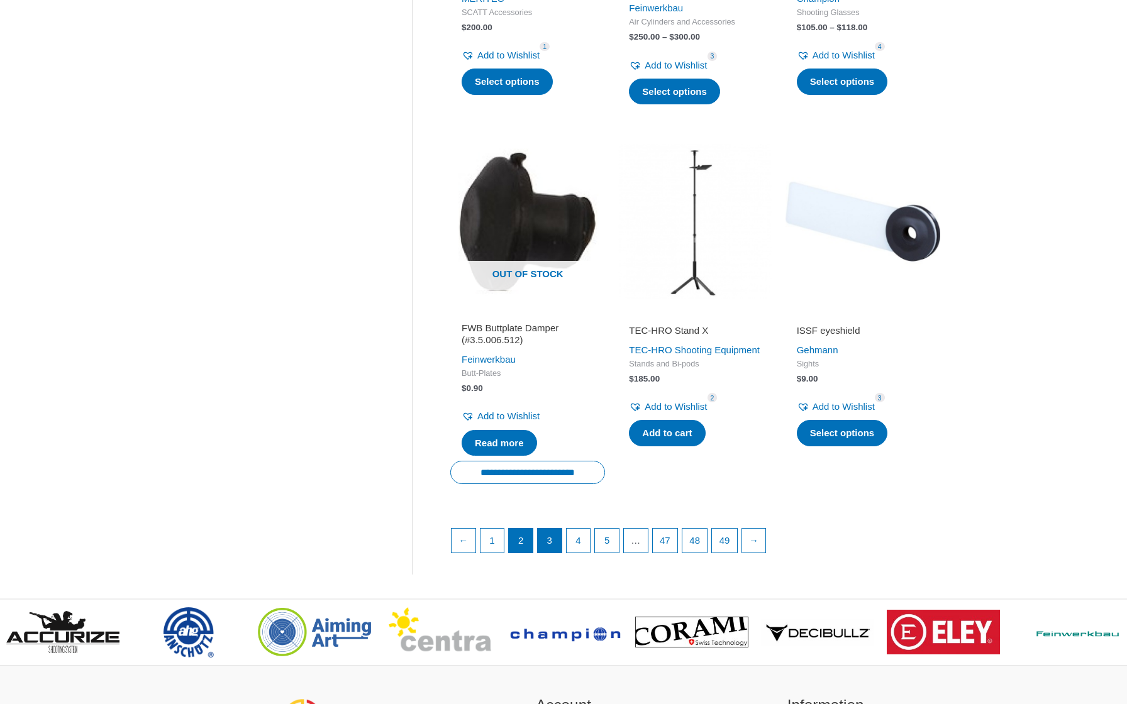
click at [553, 529] on link "3" at bounding box center [550, 541] width 24 height 24
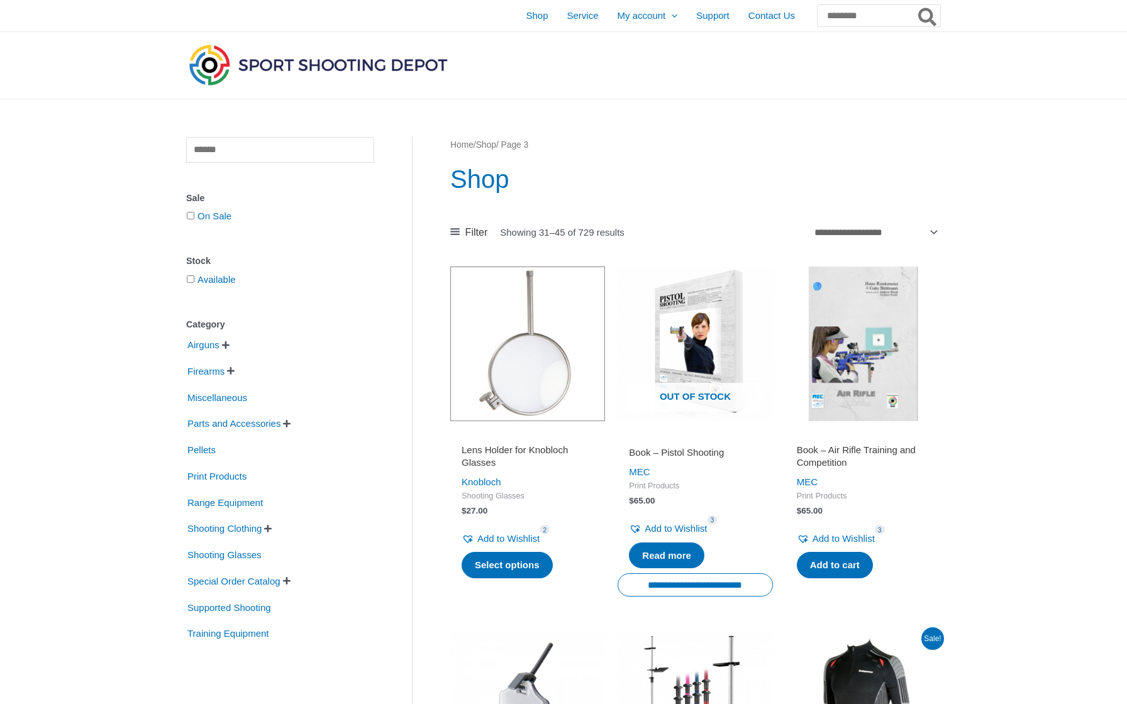
click at [223, 71] on img at bounding box center [318, 65] width 264 height 47
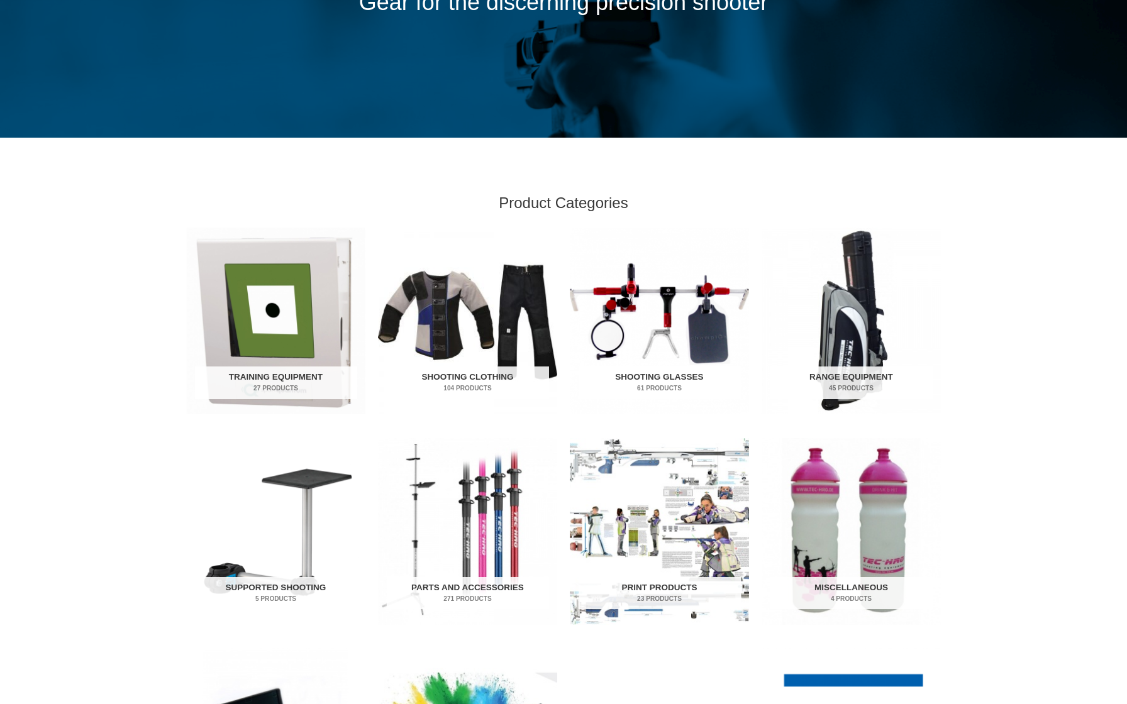
scroll to position [232, 0]
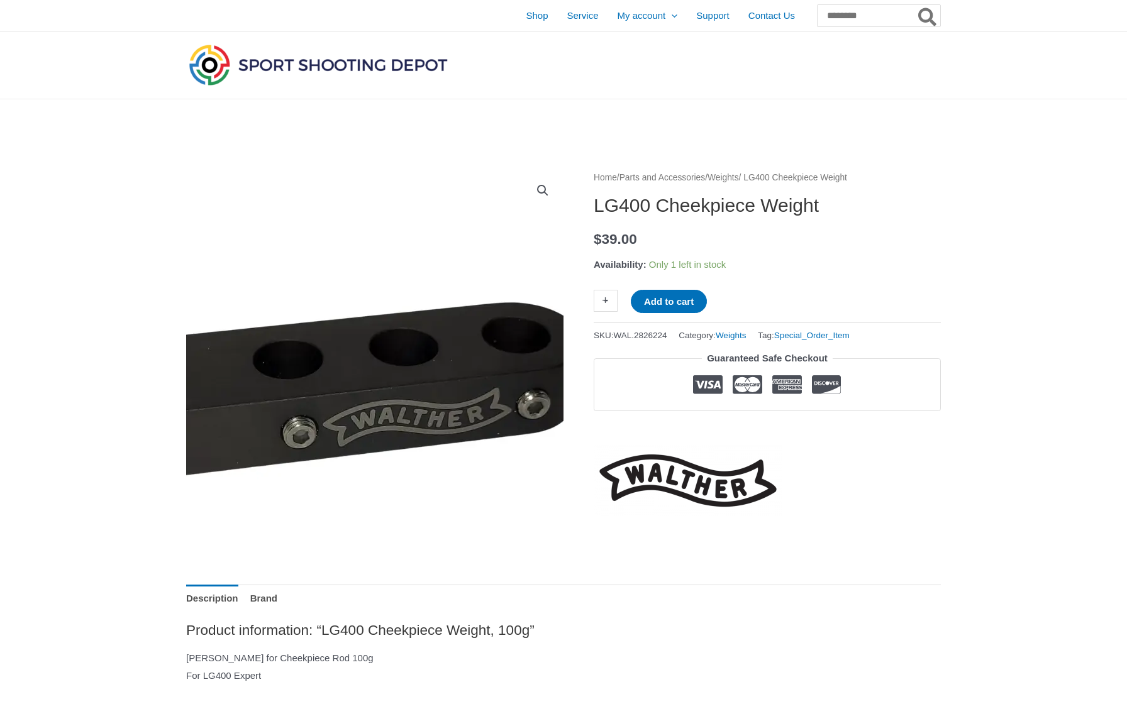
click at [451, 372] on img at bounding box center [323, 349] width 629 height 629
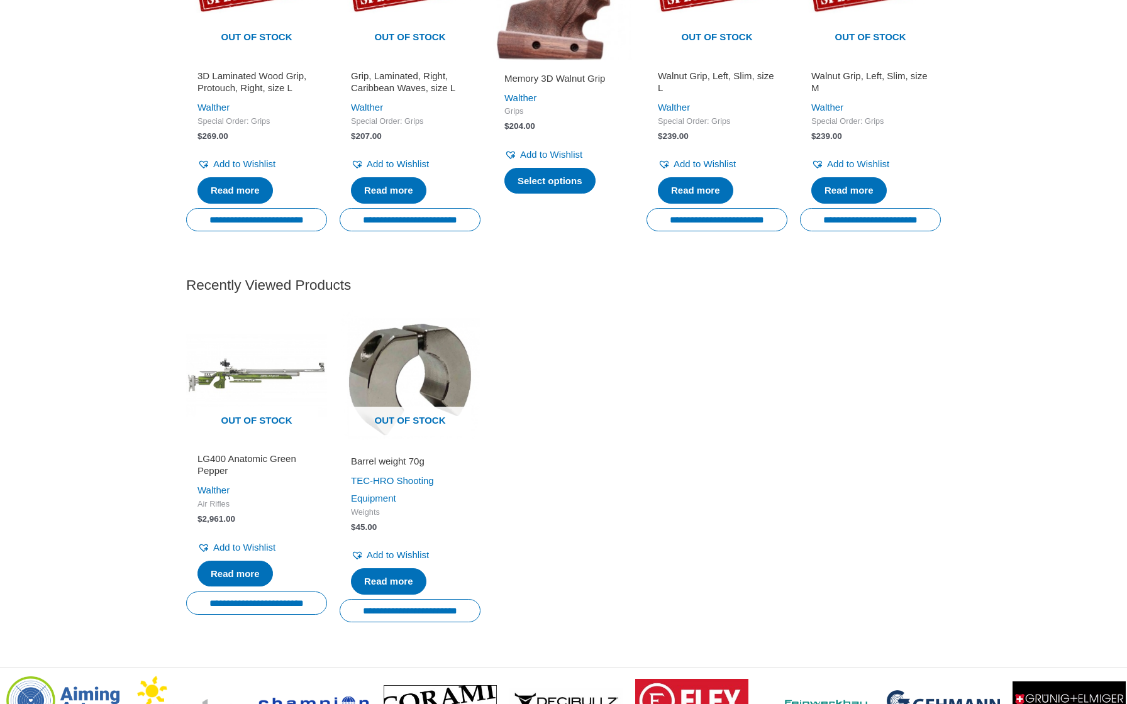
scroll to position [1285, 0]
